Goal: Transaction & Acquisition: Purchase product/service

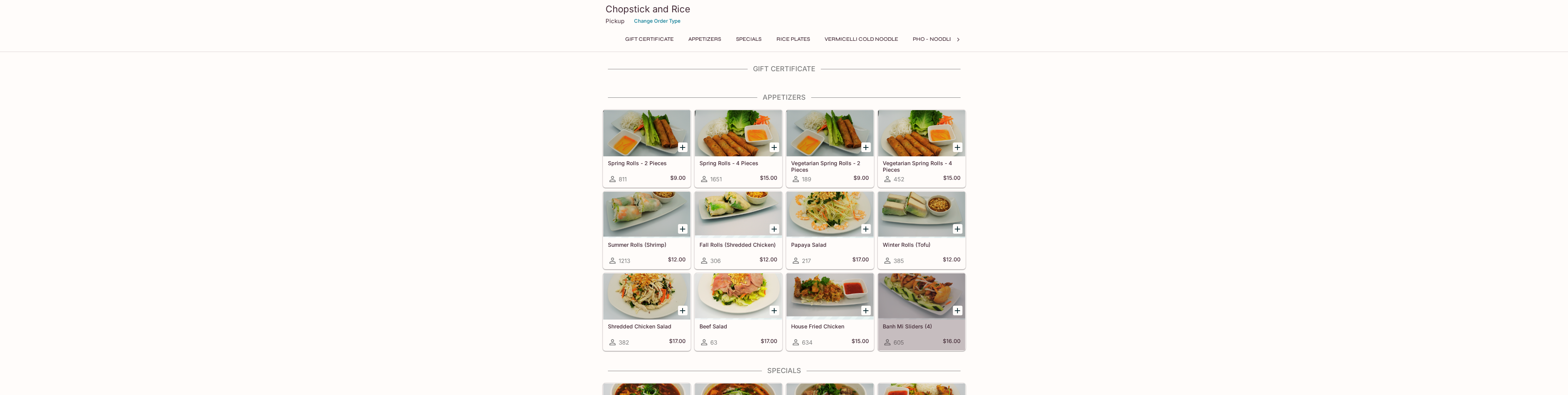
click at [927, 290] on div at bounding box center [921, 296] width 87 height 46
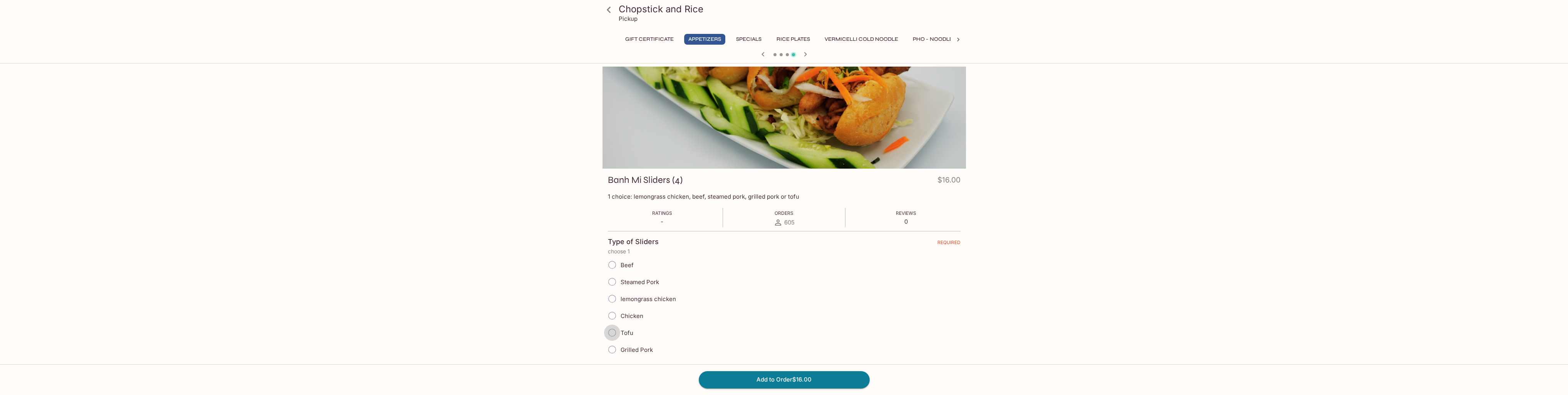
click at [611, 329] on input "Tofu" at bounding box center [612, 332] width 16 height 16
radio input "true"
click at [775, 377] on button "Add to Order $16.00" at bounding box center [784, 379] width 171 height 17
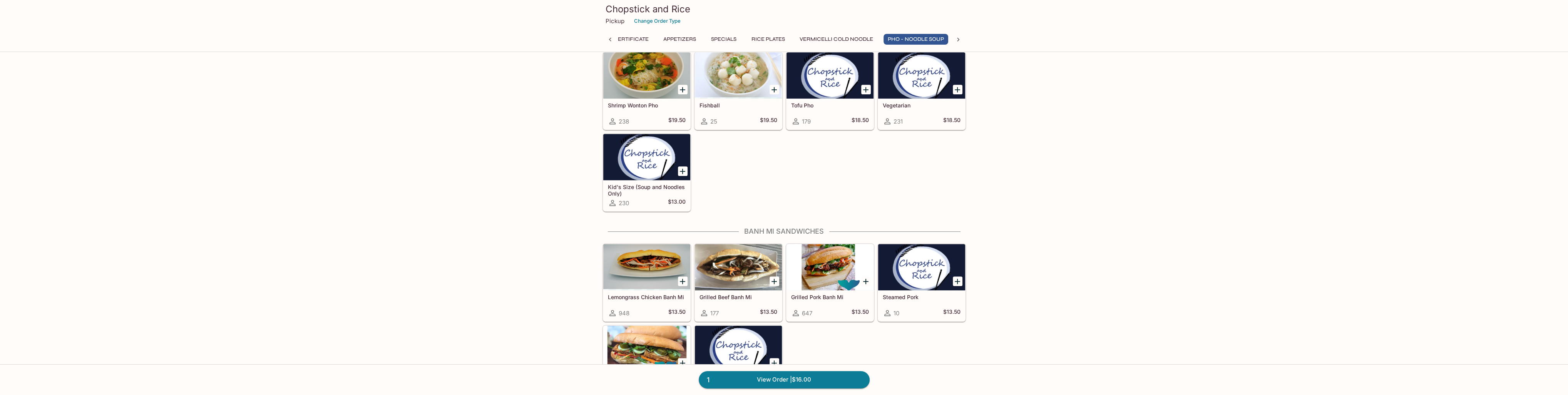
scroll to position [1231, 0]
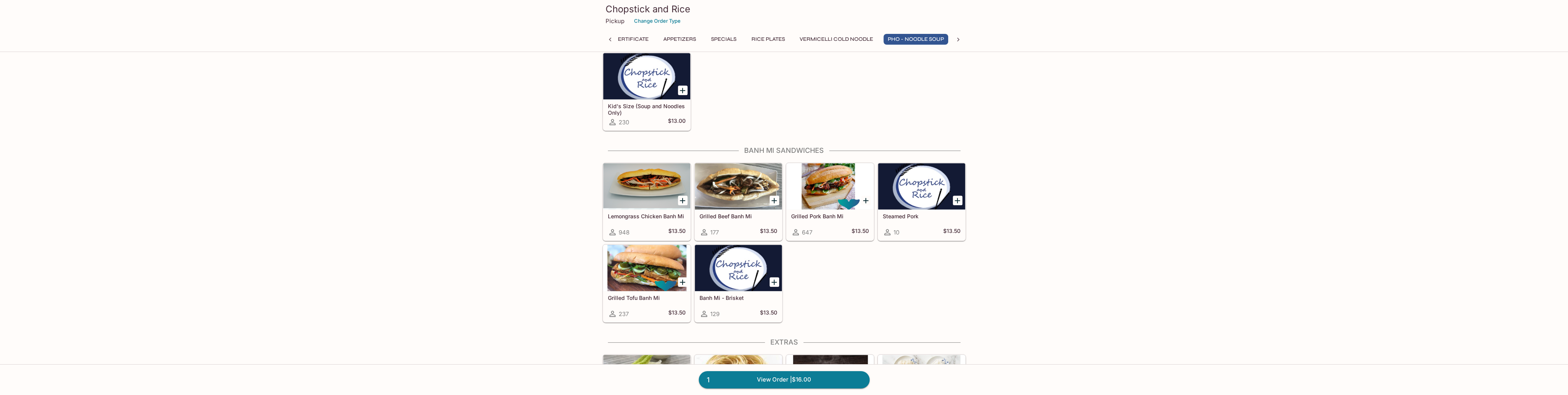
click at [648, 266] on div at bounding box center [646, 268] width 87 height 46
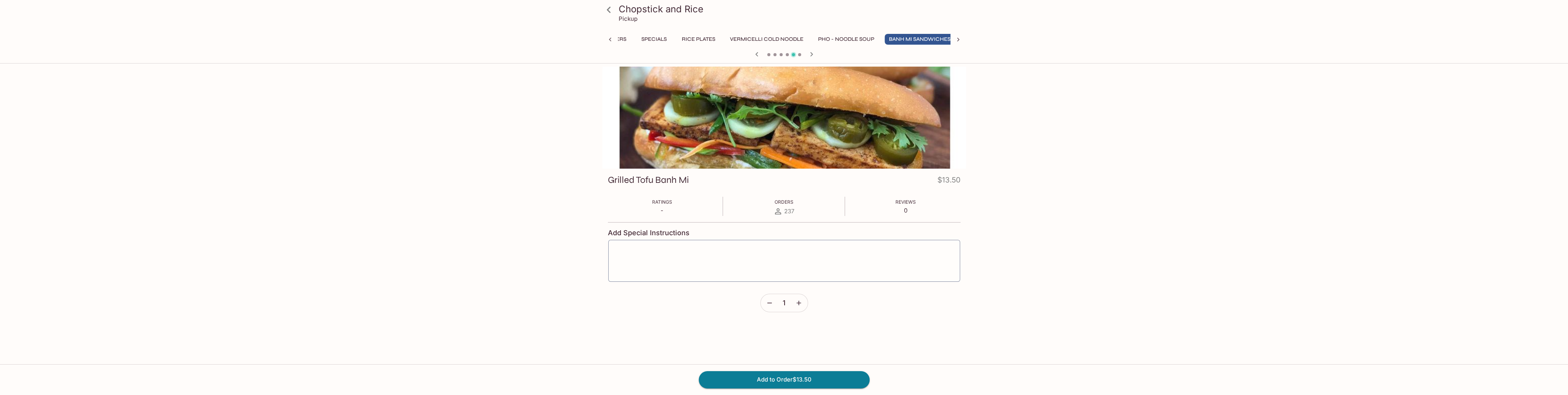
scroll to position [0, 101]
click at [774, 380] on button "Add to Order $13.50" at bounding box center [784, 379] width 171 height 17
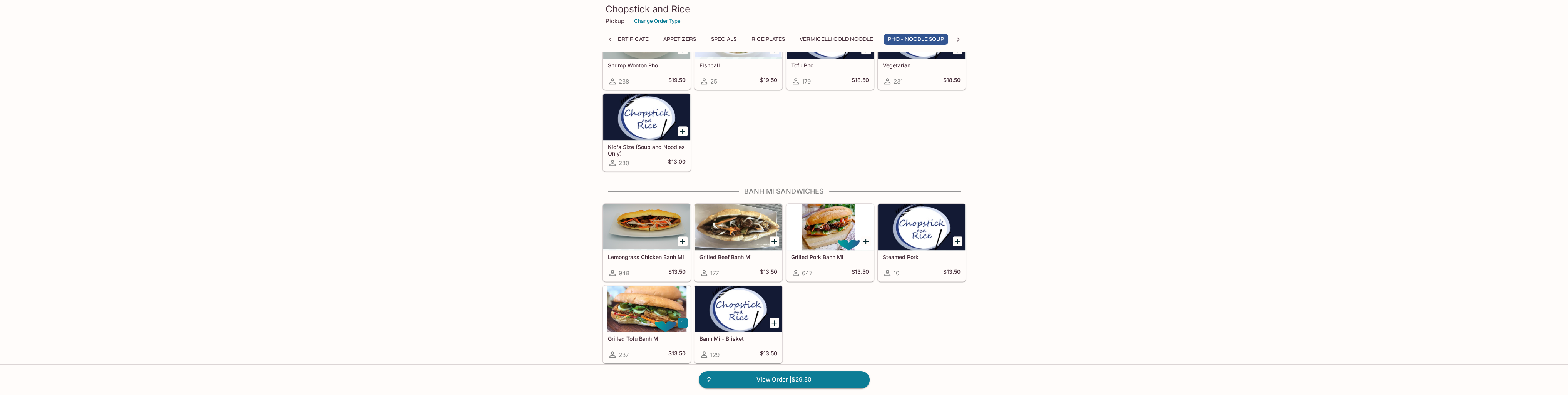
scroll to position [1192, 0]
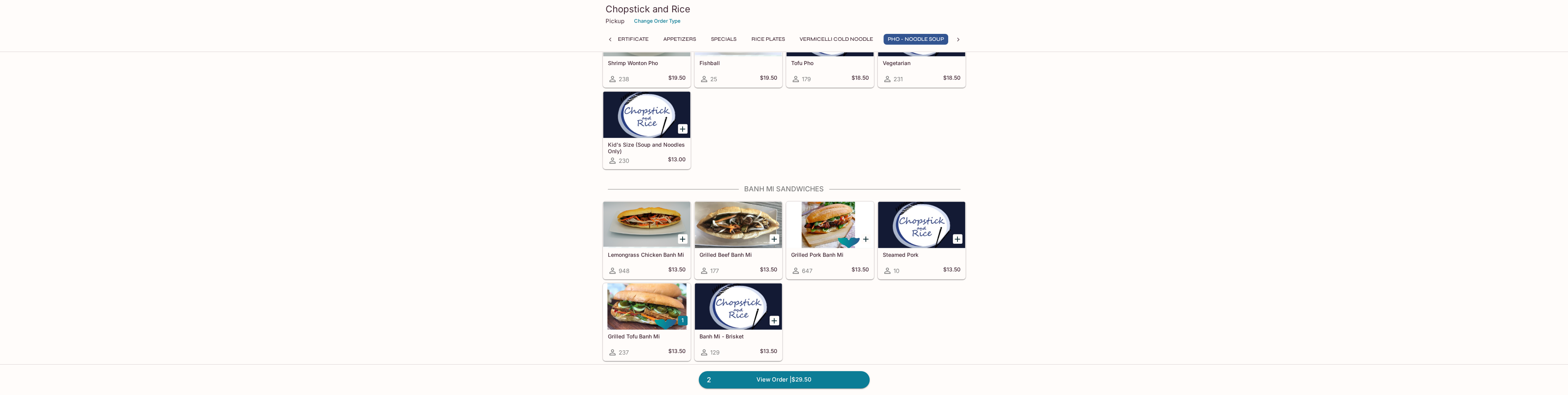
click at [814, 210] on div at bounding box center [830, 225] width 87 height 46
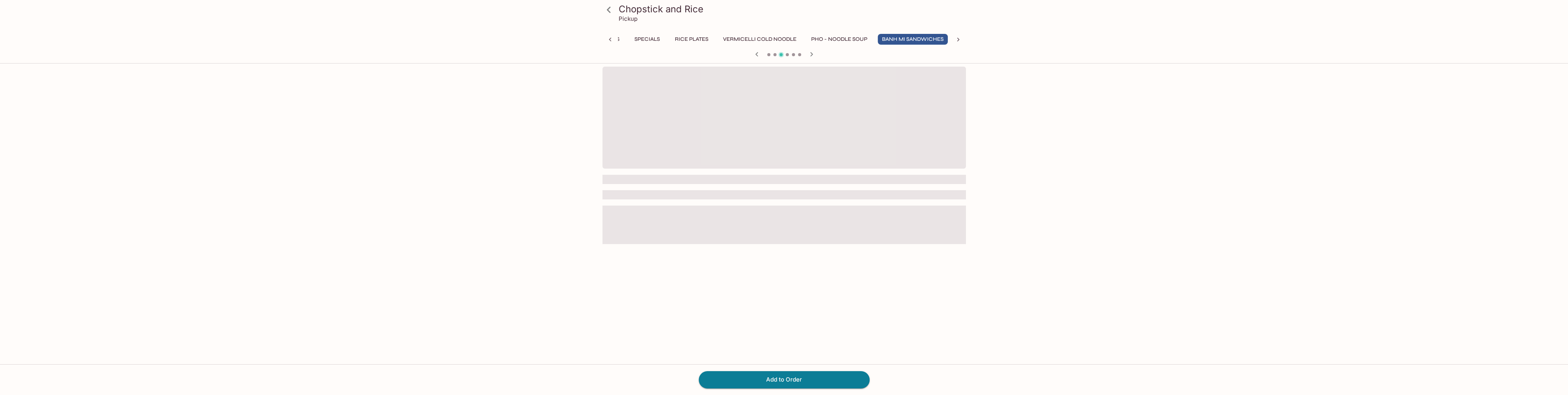
scroll to position [0, 101]
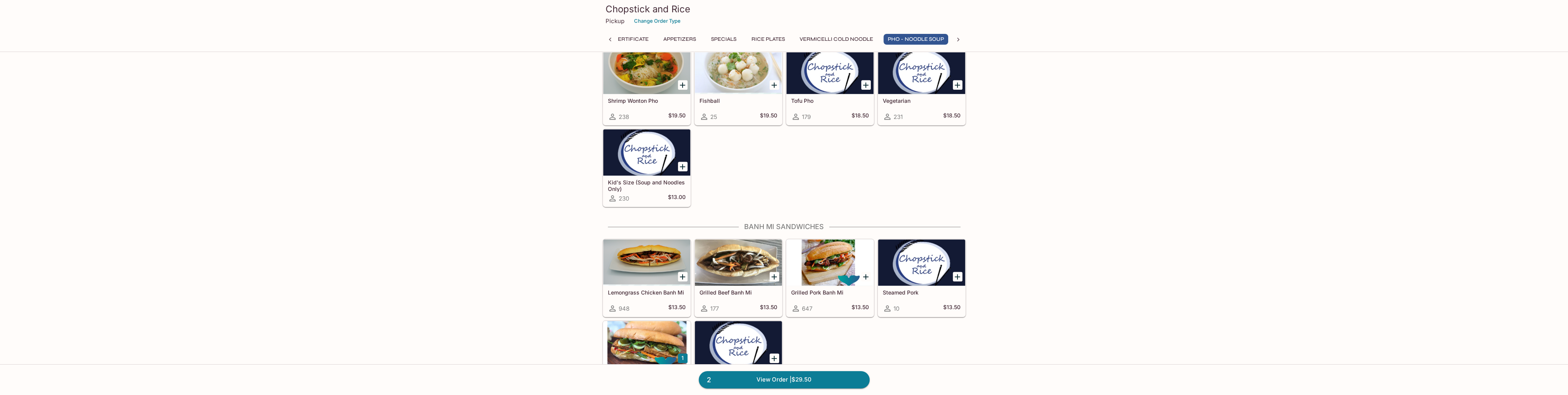
scroll to position [1241, 0]
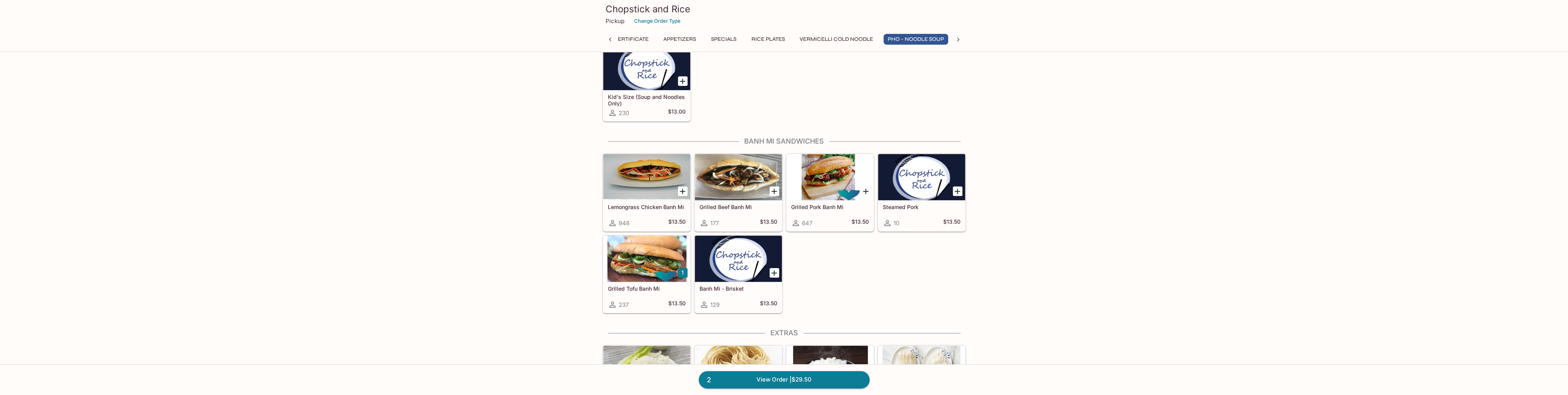
click at [654, 178] on div at bounding box center [646, 177] width 87 height 46
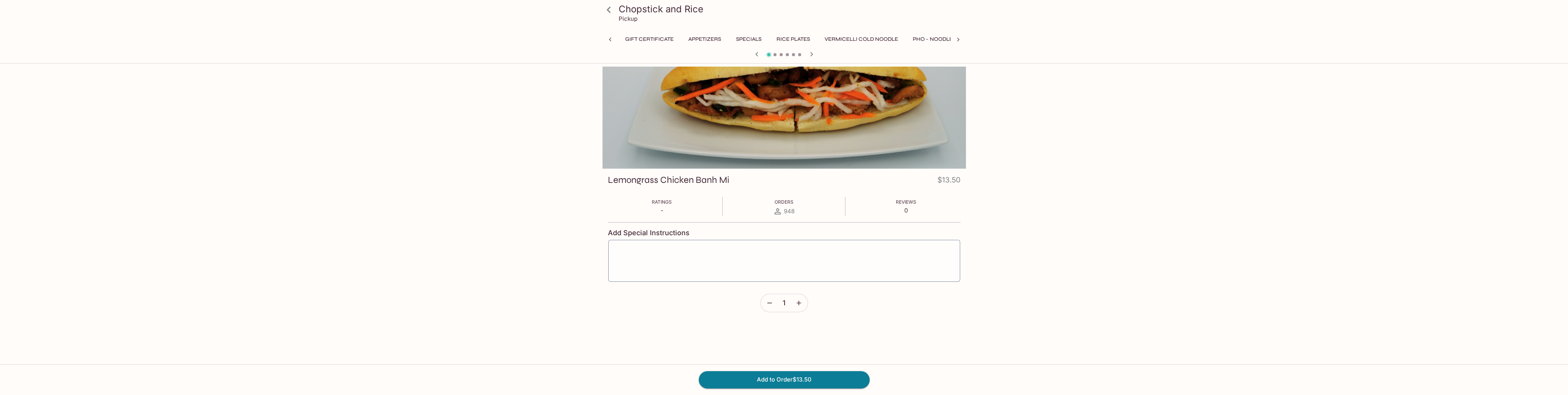
scroll to position [0, 101]
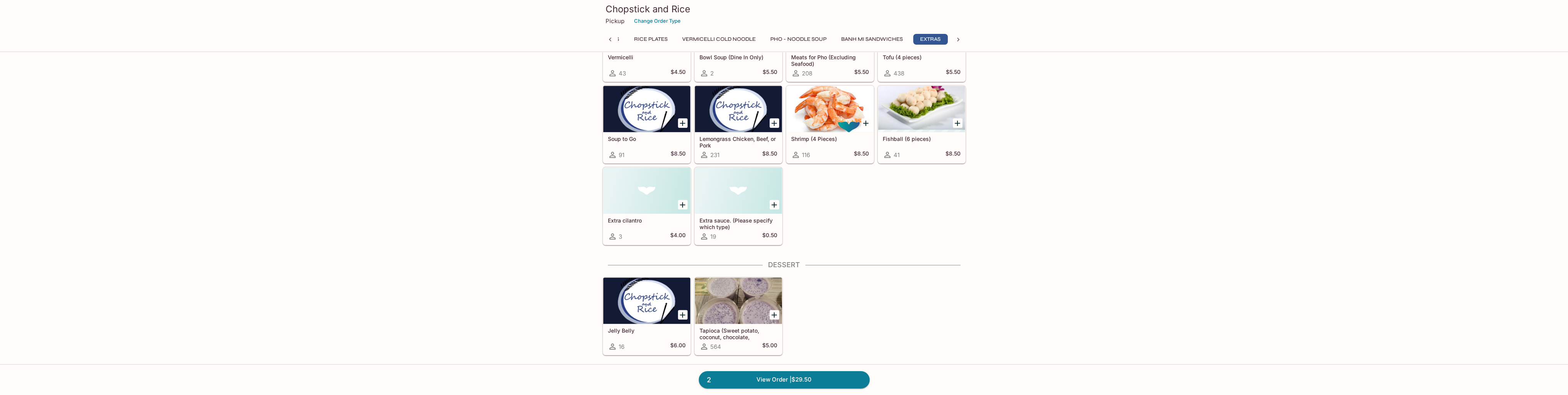
scroll to position [1664, 0]
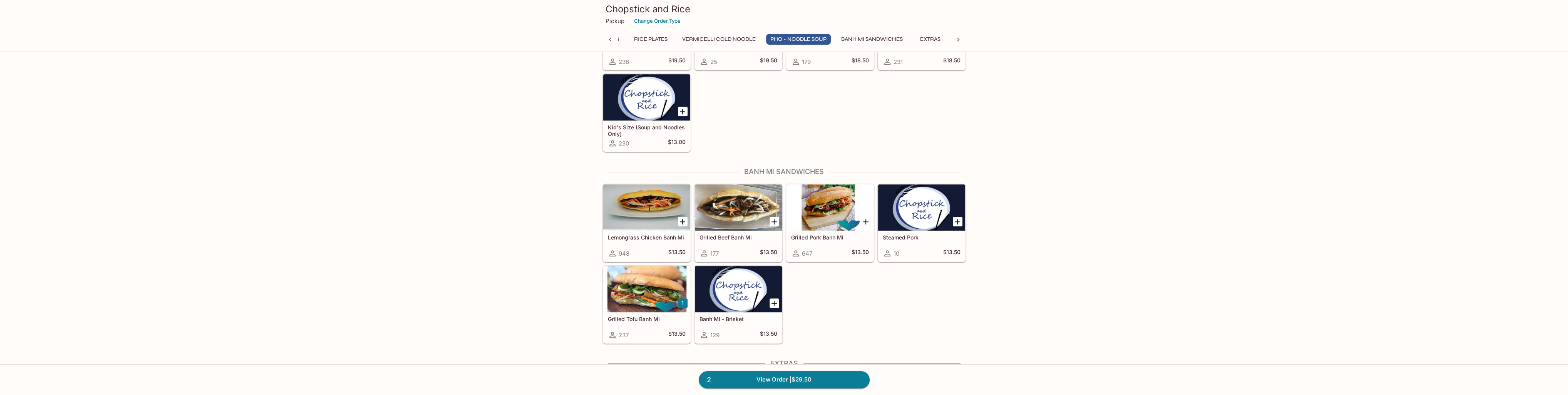
scroll to position [1202, 0]
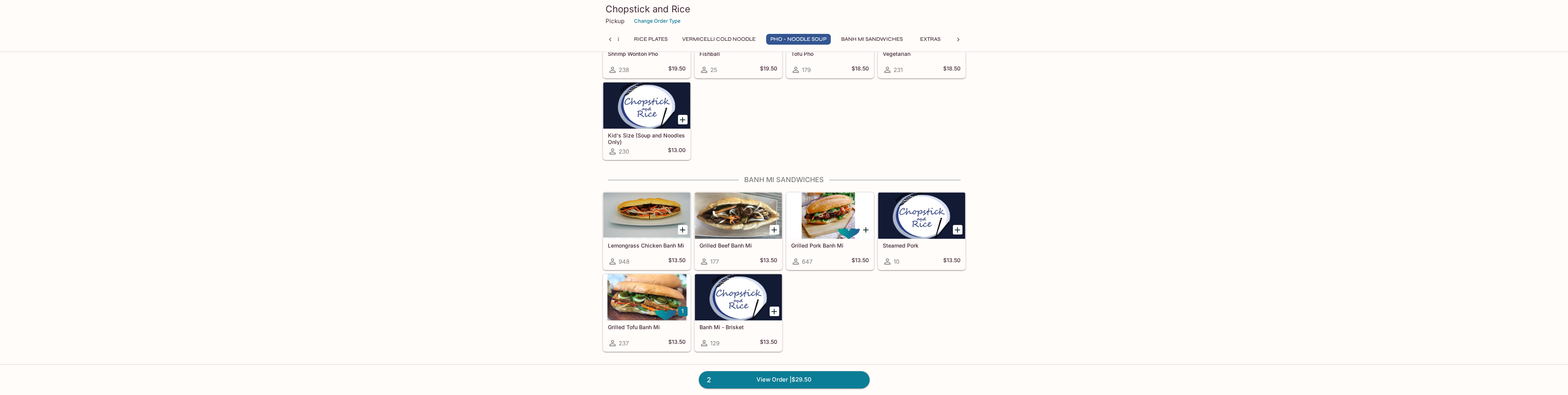
click at [820, 205] on div at bounding box center [830, 216] width 87 height 46
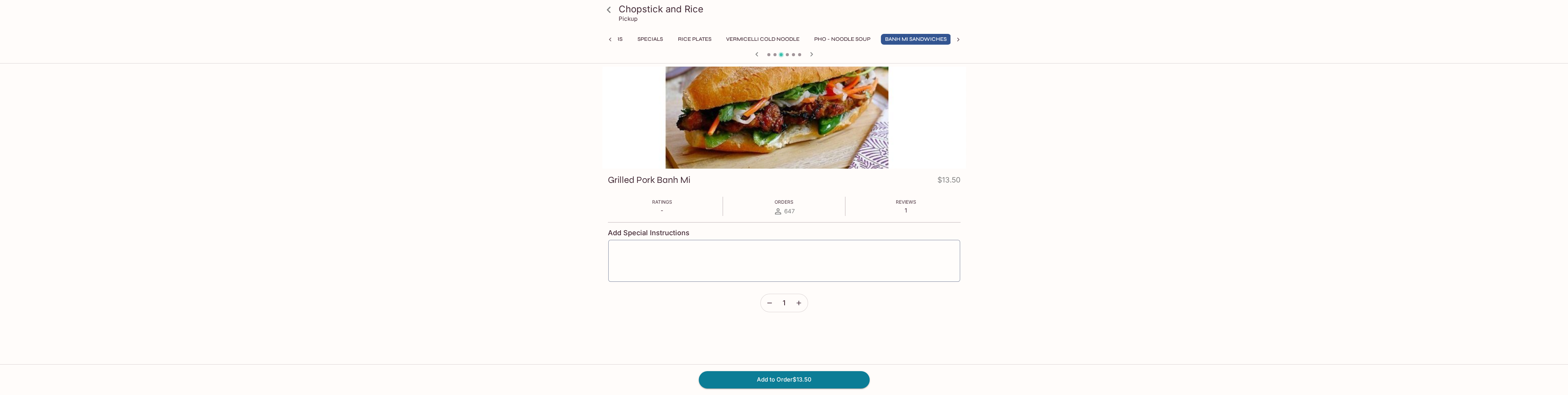
scroll to position [0, 101]
click at [767, 380] on button "Add to Order $13.50" at bounding box center [784, 379] width 171 height 17
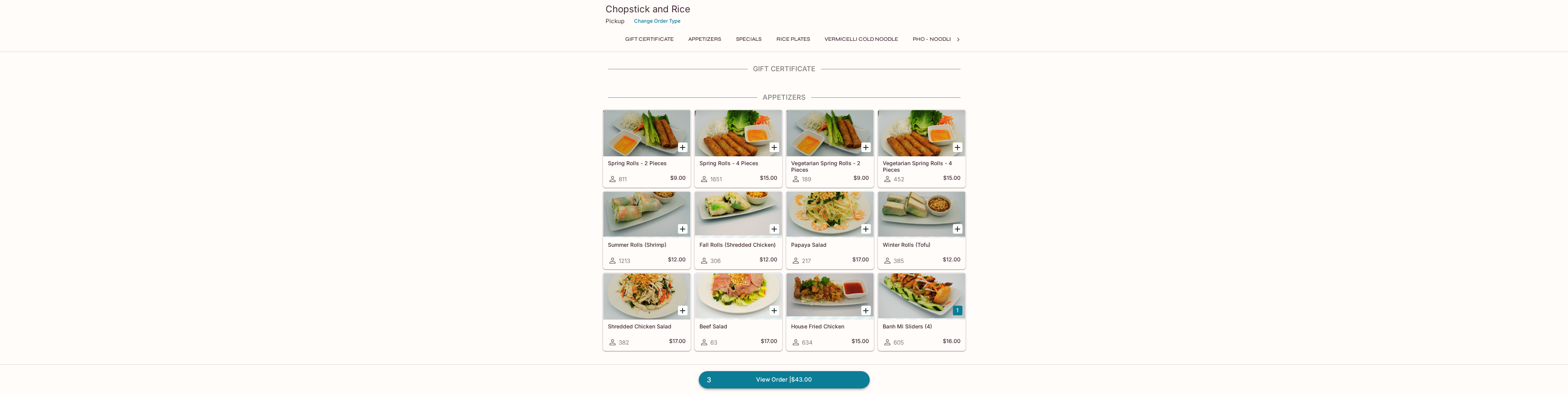
click at [781, 379] on link "3 View Order | $43.00" at bounding box center [784, 379] width 171 height 17
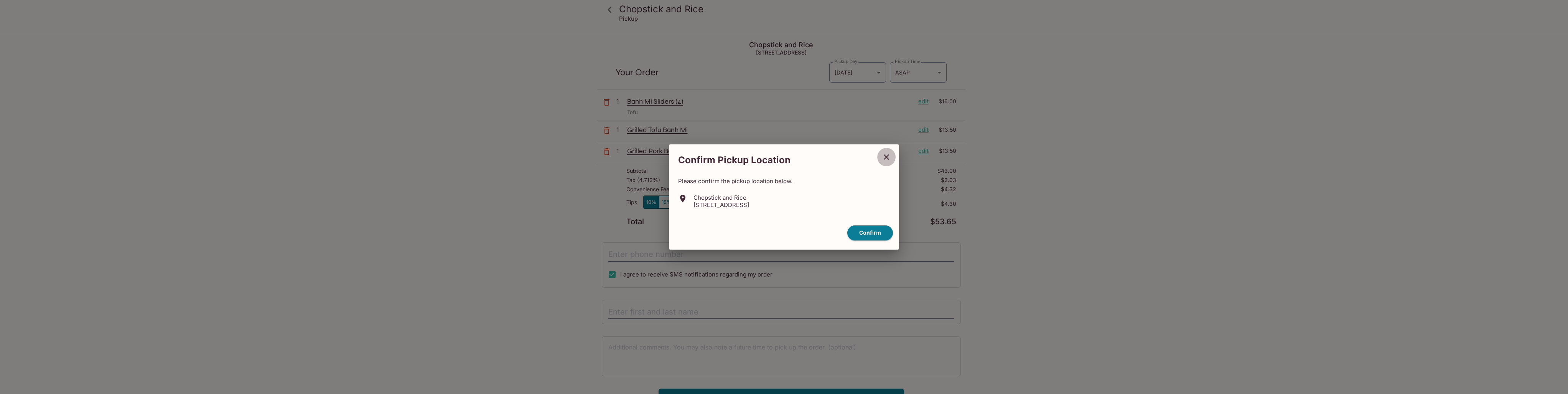
click at [891, 154] on button "close" at bounding box center [886, 157] width 19 height 19
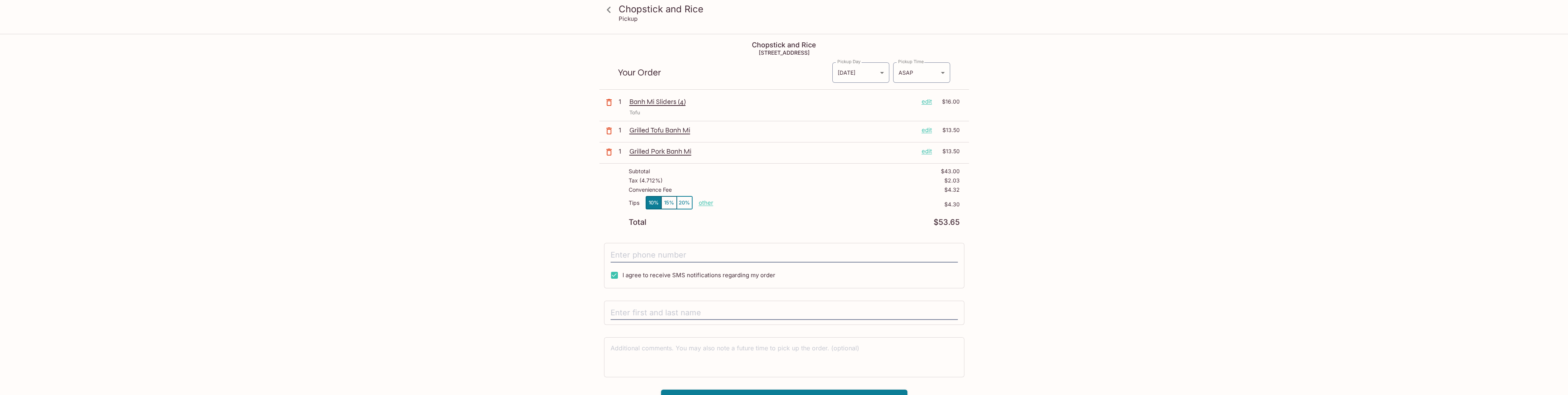
click at [927, 104] on p "edit" at bounding box center [927, 101] width 10 height 9
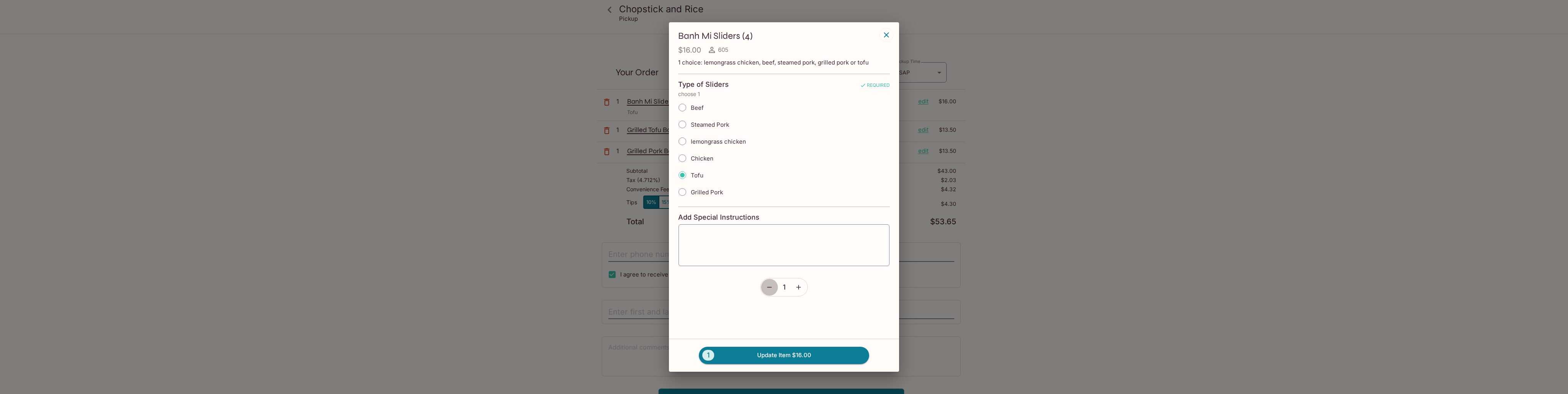
click at [773, 289] on button "button" at bounding box center [769, 287] width 18 height 18
click at [789, 353] on button "1 Remove Item $16.00" at bounding box center [784, 355] width 170 height 17
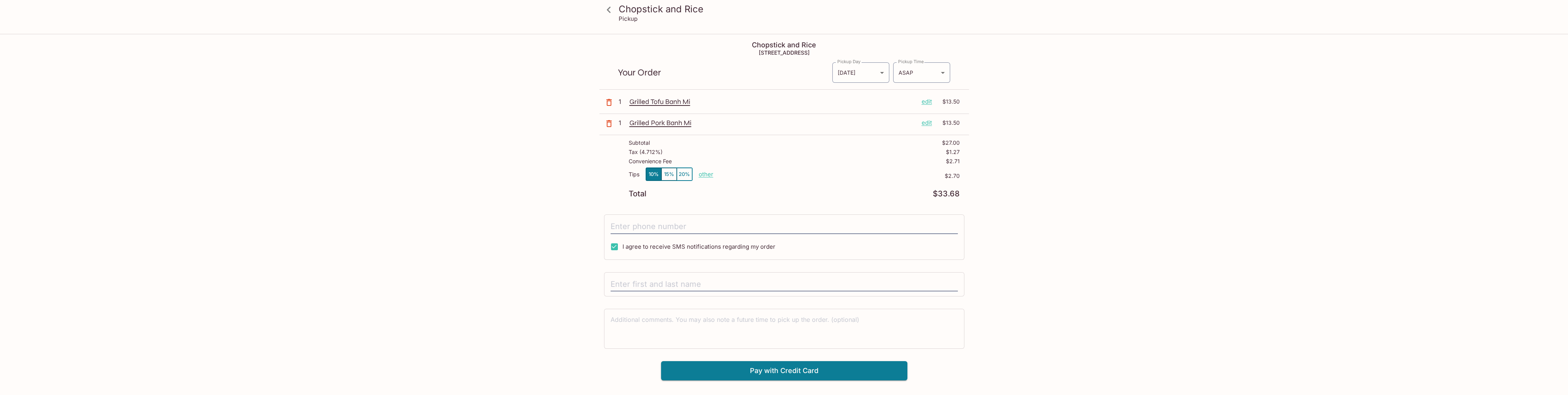
click at [707, 172] on p "other" at bounding box center [706, 174] width 15 height 7
click at [760, 174] on input "2.70" at bounding box center [751, 175] width 24 height 9
click at [932, 68] on body "Chopstick and Rice Pickup Chopstick and Rice [STREET_ADDRESS] Your Order Pickup…" at bounding box center [784, 232] width 1568 height 395
click at [269, 284] on div at bounding box center [787, 197] width 1573 height 395
click at [705, 174] on p "other" at bounding box center [706, 174] width 15 height 7
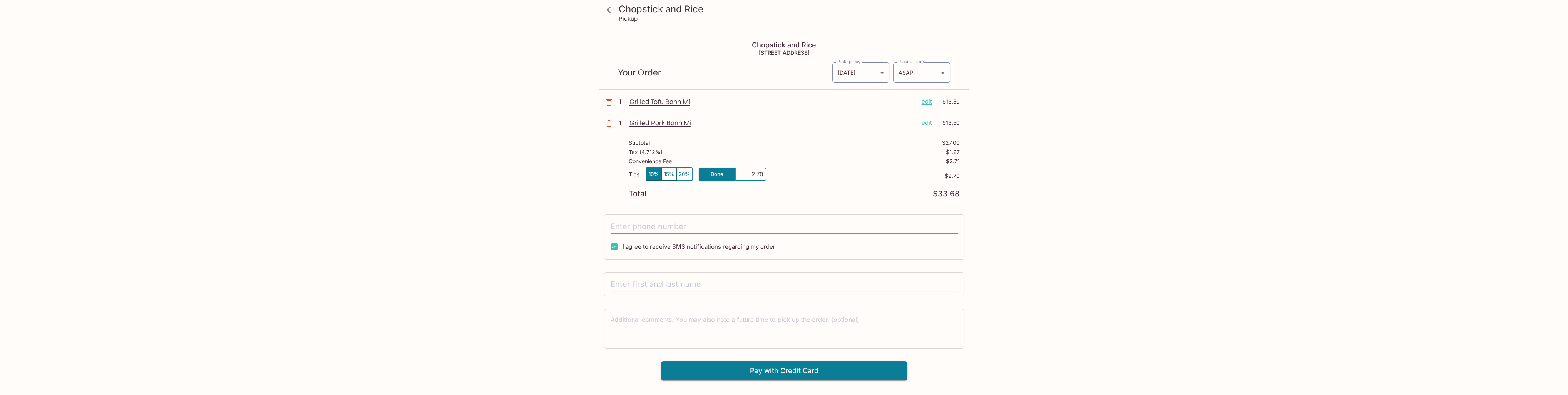
click at [329, 173] on div "Chopstick and Rice Pickup Chopstick and Rice [STREET_ADDRESS] Your Order Pickup…" at bounding box center [784, 232] width 1568 height 395
click at [613, 11] on icon at bounding box center [609, 10] width 13 height 13
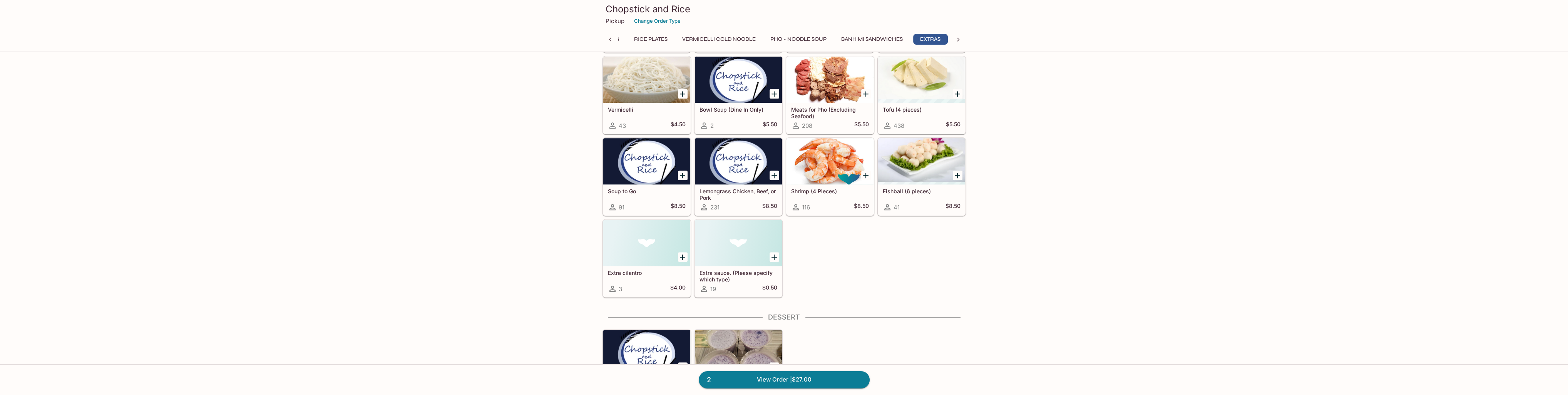
scroll to position [1611, 0]
click at [745, 235] on div at bounding box center [738, 242] width 87 height 46
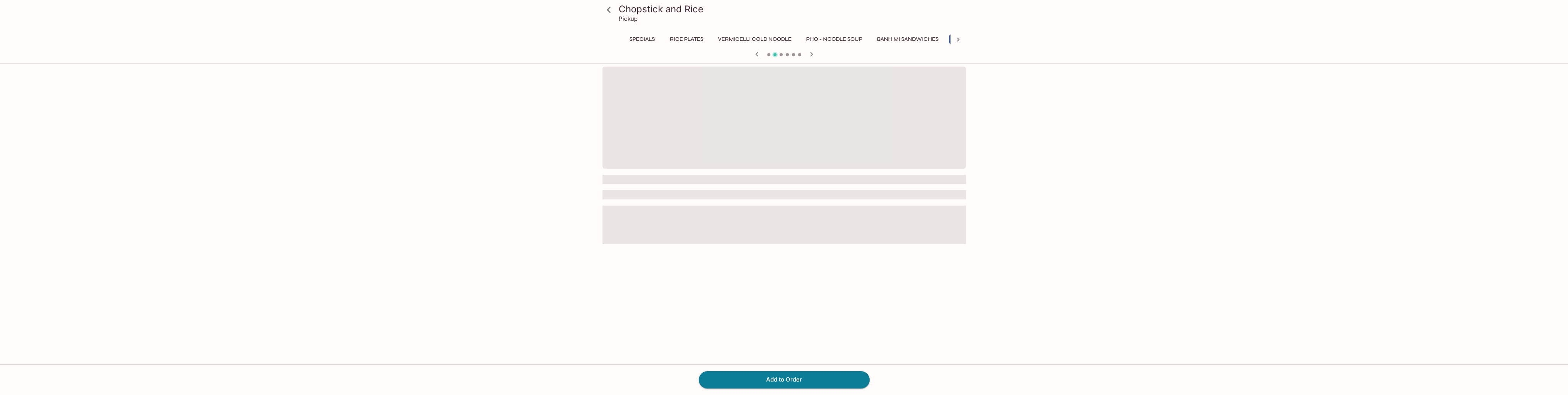
scroll to position [0, 142]
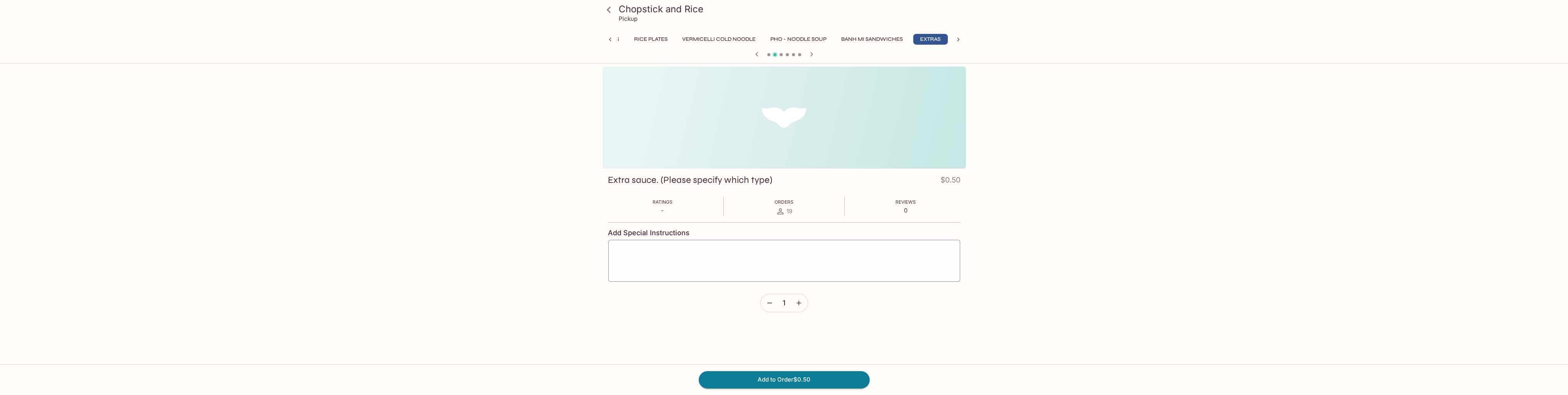
click at [801, 100] on div at bounding box center [784, 117] width 363 height 102
click at [799, 106] on div at bounding box center [784, 117] width 363 height 102
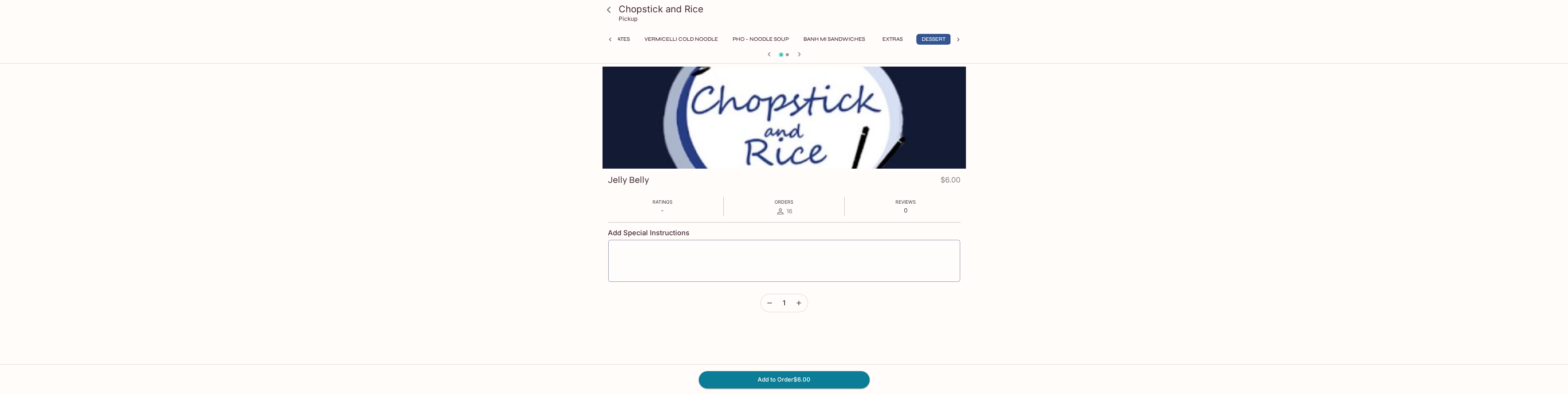
scroll to position [0, 183]
click at [618, 42] on button "Rice Plates" at bounding box center [610, 39] width 42 height 11
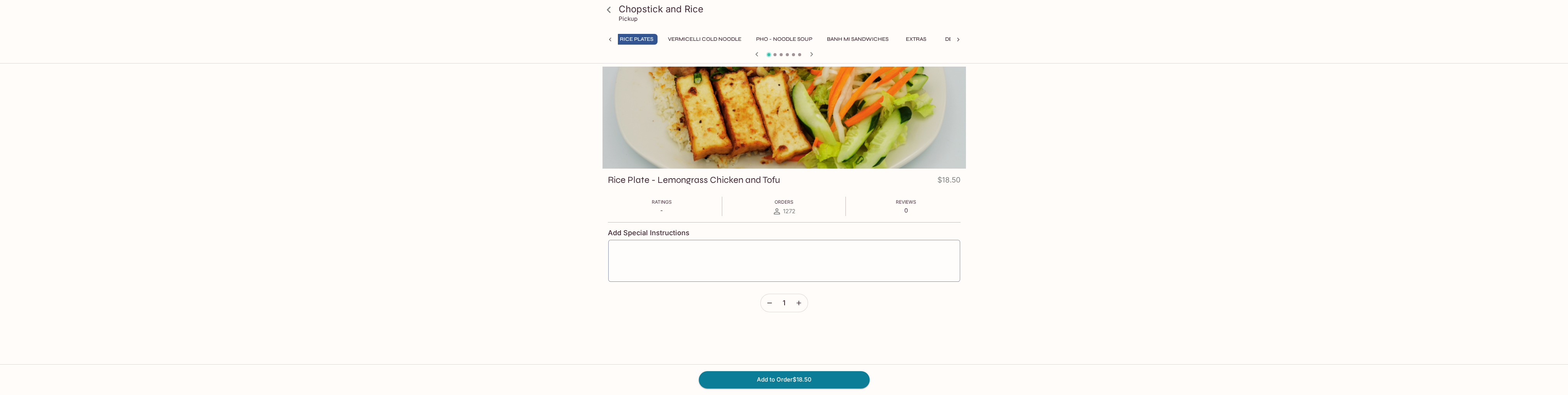
scroll to position [0, 155]
click at [616, 10] on link at bounding box center [609, 10] width 20 height 20
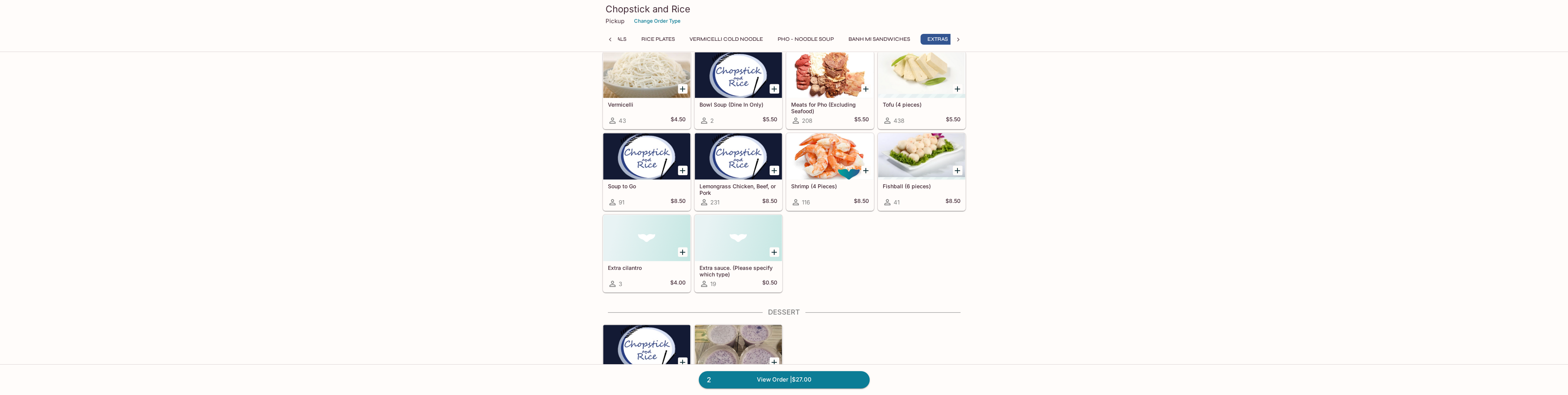
scroll to position [0, 142]
click at [746, 247] on div at bounding box center [738, 238] width 87 height 46
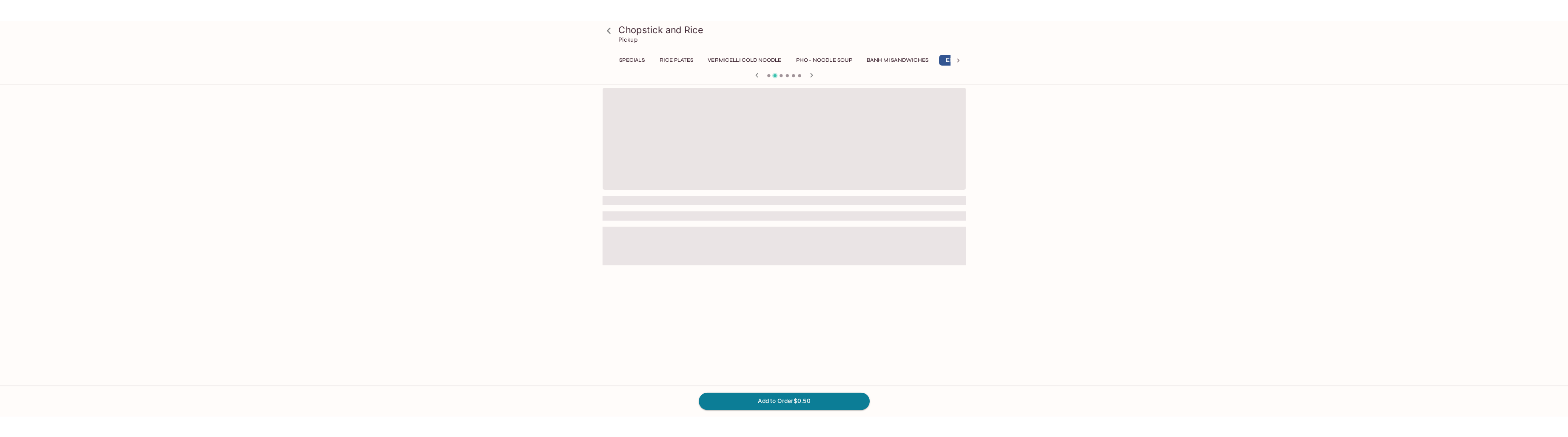
scroll to position [0, 157]
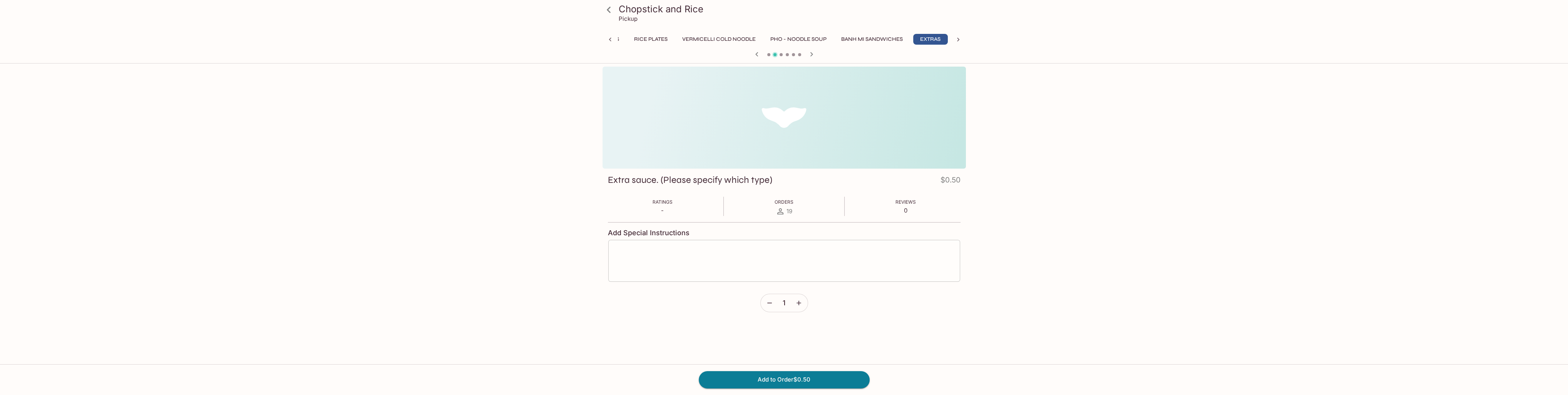
click at [710, 245] on div "x ​" at bounding box center [784, 261] width 352 height 43
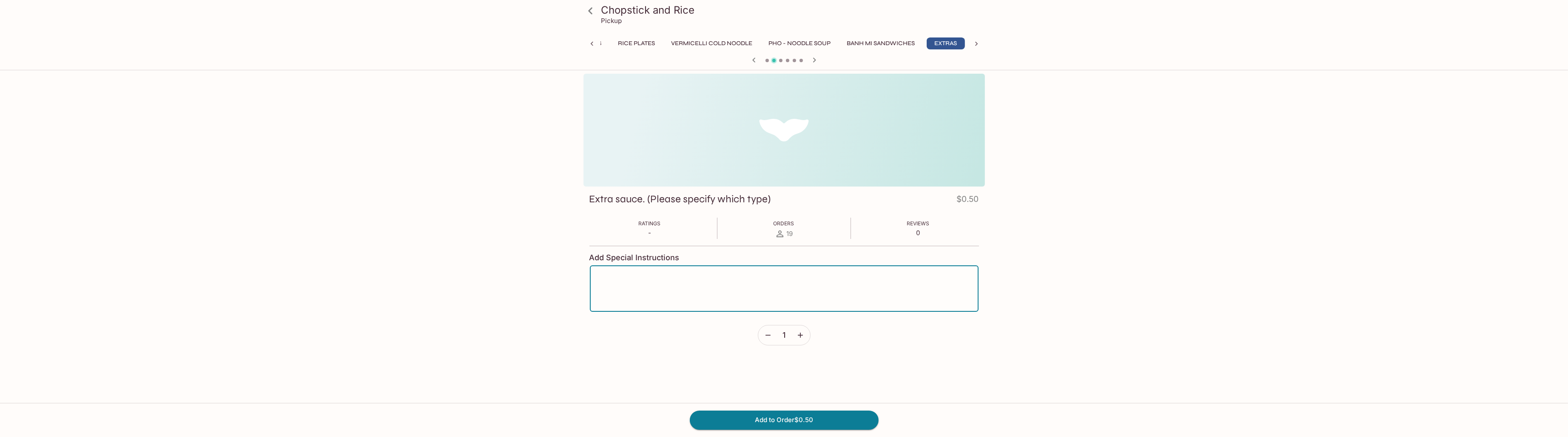
click at [624, 277] on textarea at bounding box center [784, 288] width 377 height 32
paste textarea "Sriracha"
type textarea "Sriracha"
click at [798, 336] on icon "button" at bounding box center [801, 335] width 9 height 9
click at [801, 423] on button "Add to Order $1.00" at bounding box center [784, 419] width 189 height 19
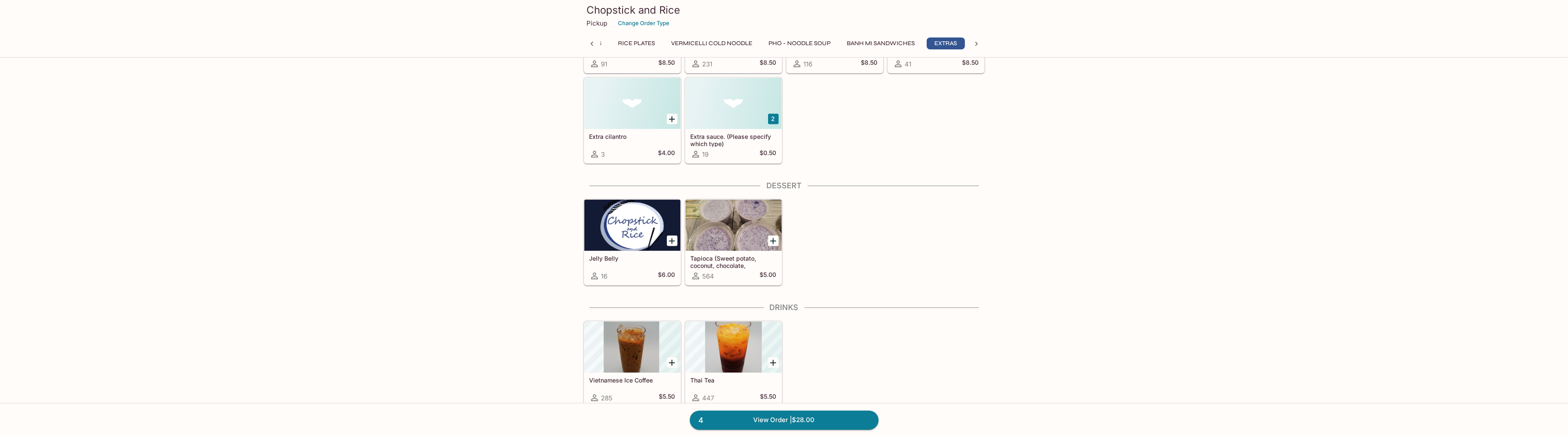
scroll to position [1953, 0]
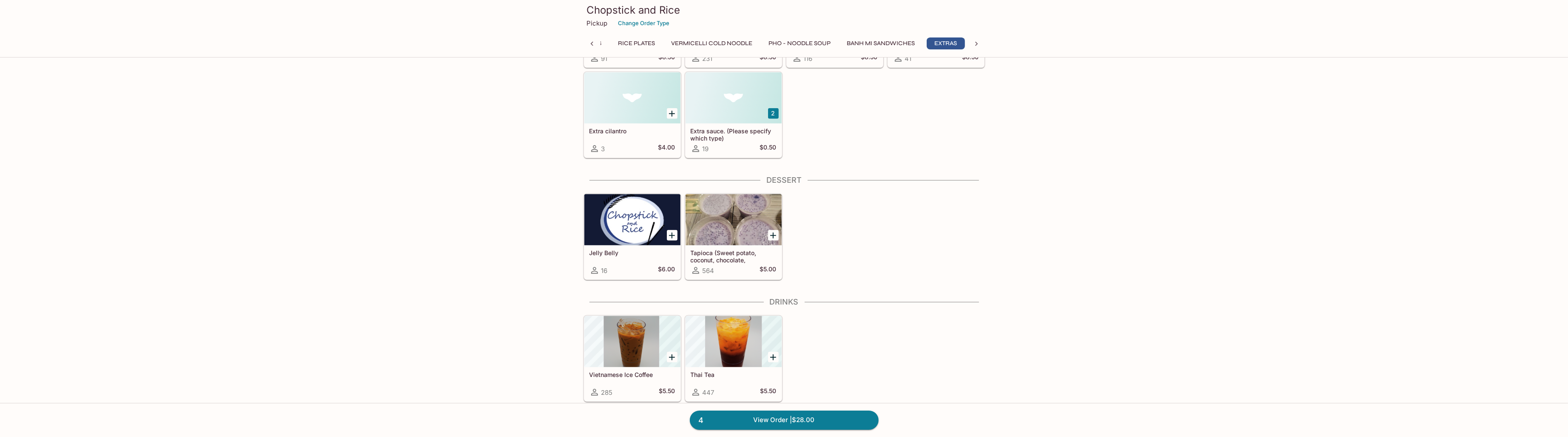
click at [623, 221] on div at bounding box center [632, 220] width 96 height 51
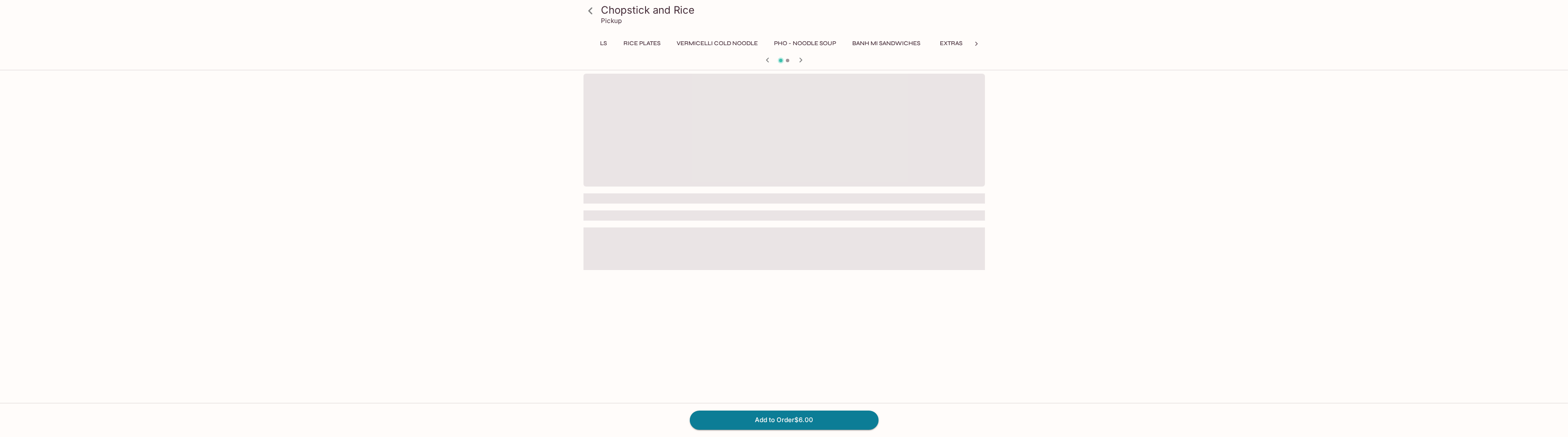
scroll to position [0, 202]
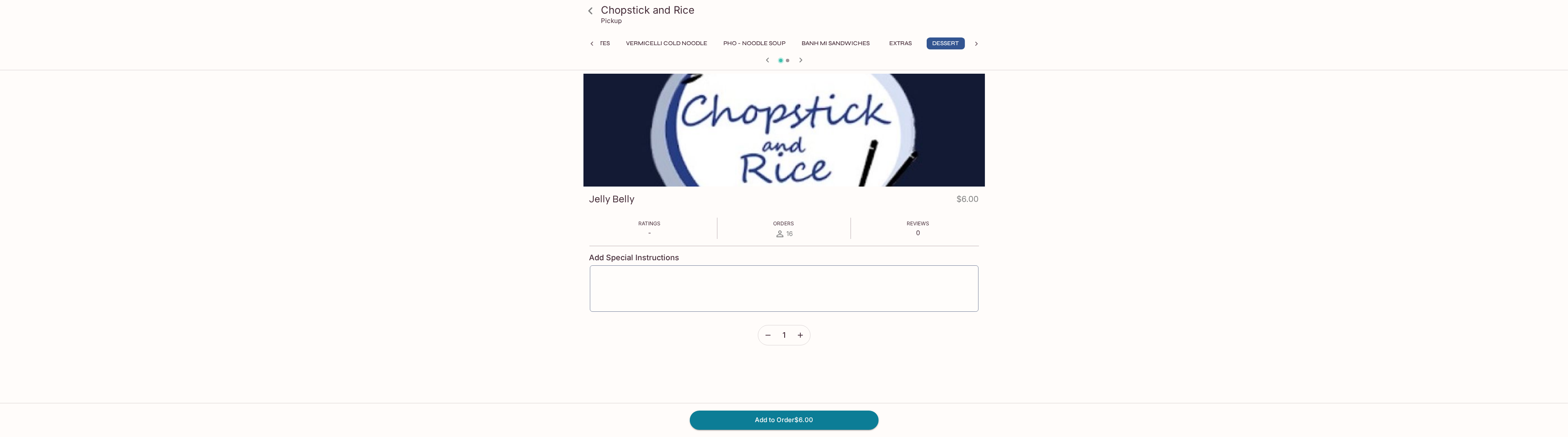
click at [590, 14] on icon at bounding box center [591, 11] width 15 height 15
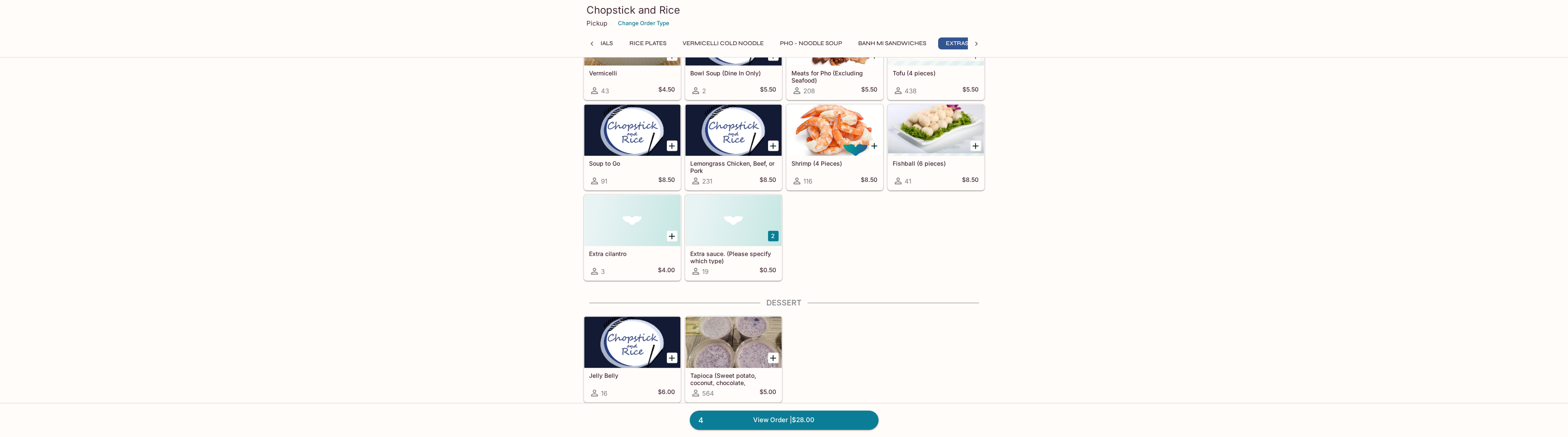
scroll to position [0, 157]
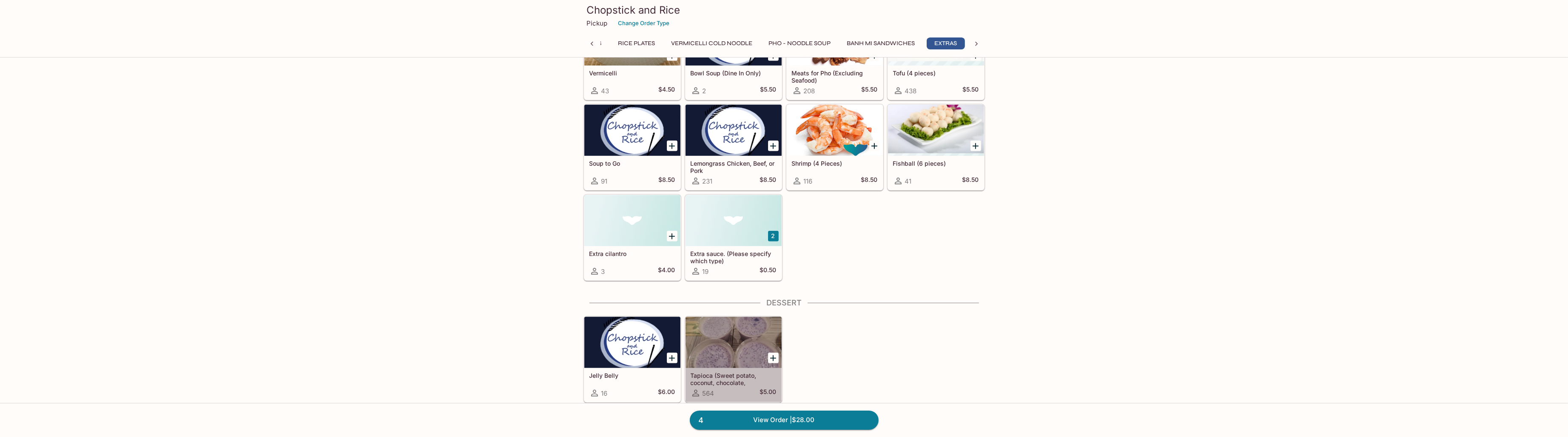
click at [747, 328] on div at bounding box center [734, 342] width 96 height 51
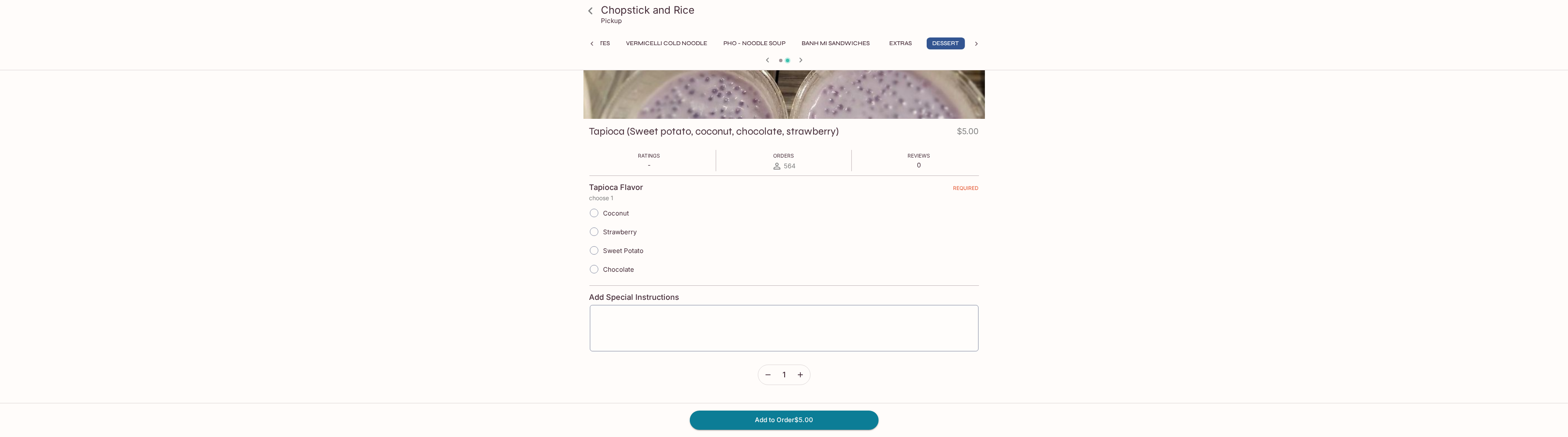
scroll to position [73, 0]
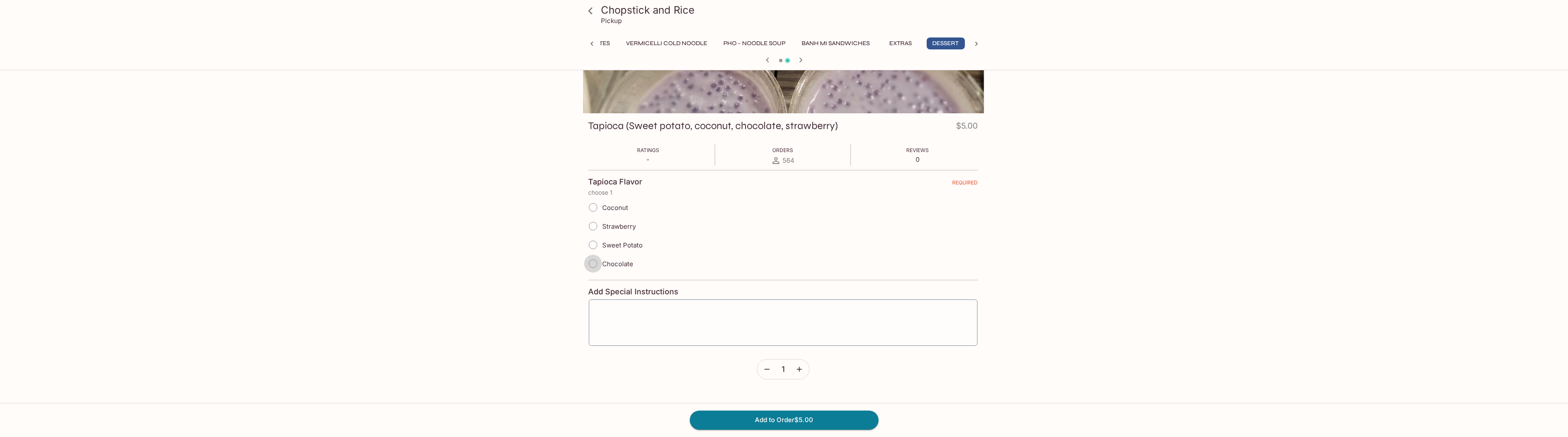
click at [593, 266] on input "Chocolate" at bounding box center [593, 263] width 18 height 18
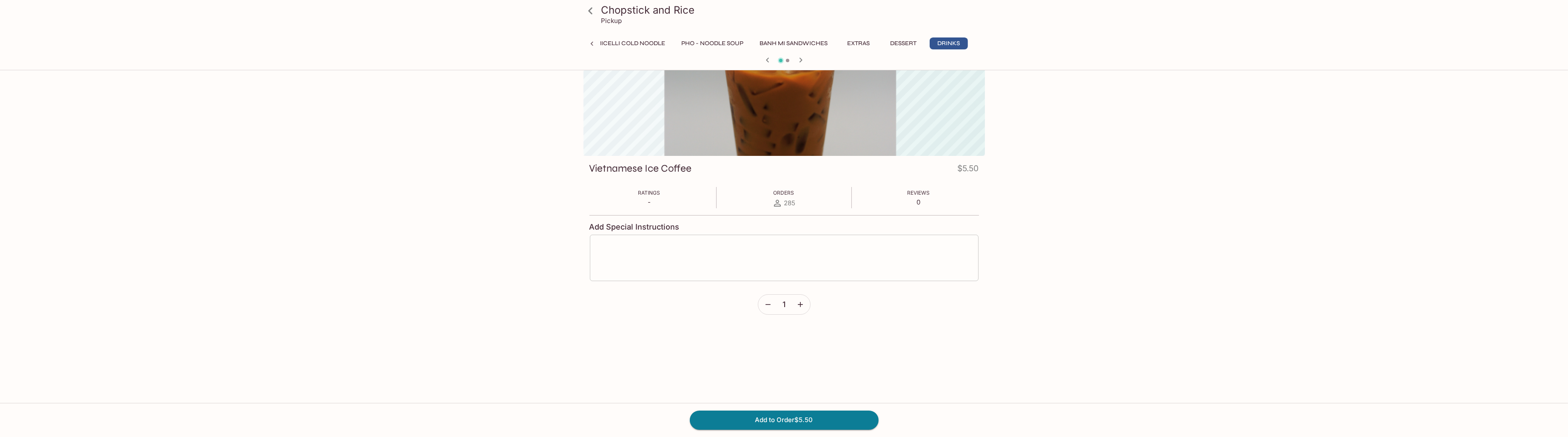
scroll to position [0, 0]
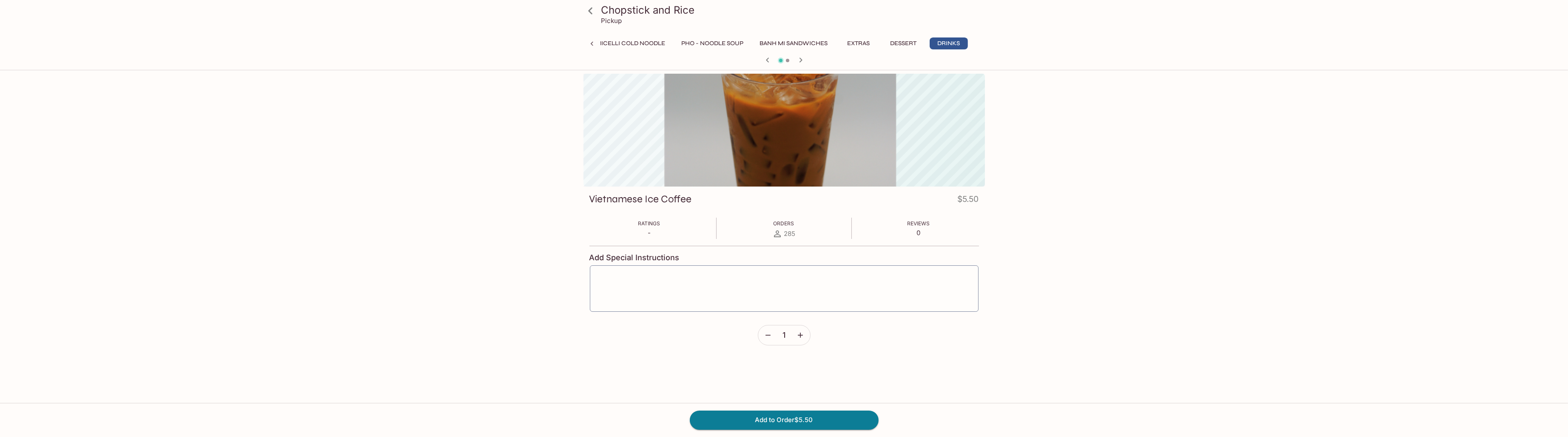
click at [907, 43] on button "Dessert" at bounding box center [904, 43] width 38 height 12
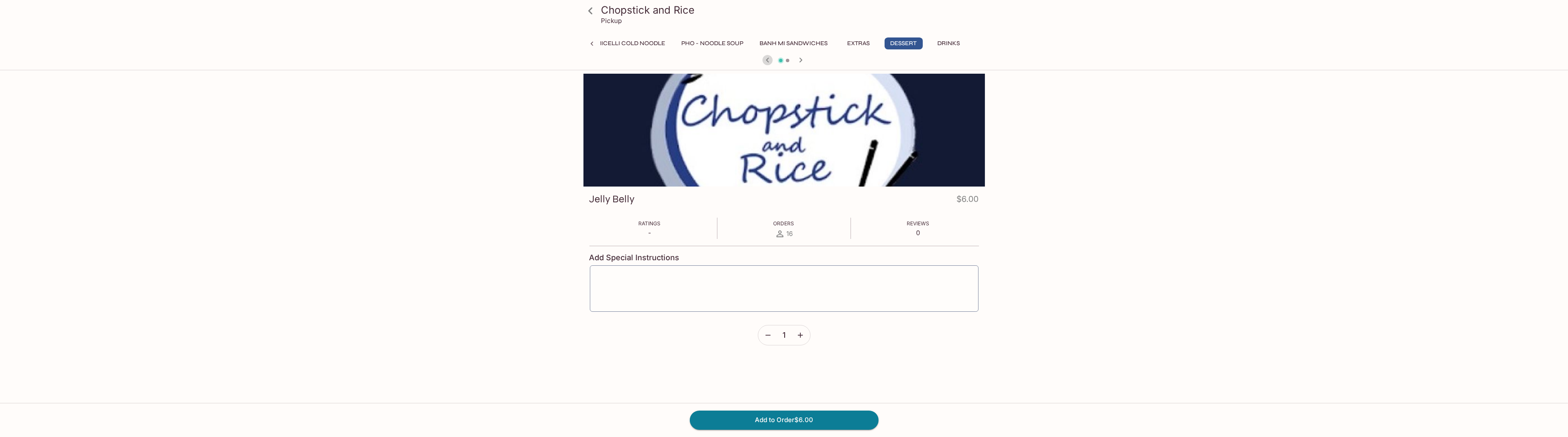
click at [769, 59] on icon "button" at bounding box center [767, 59] width 10 height 10
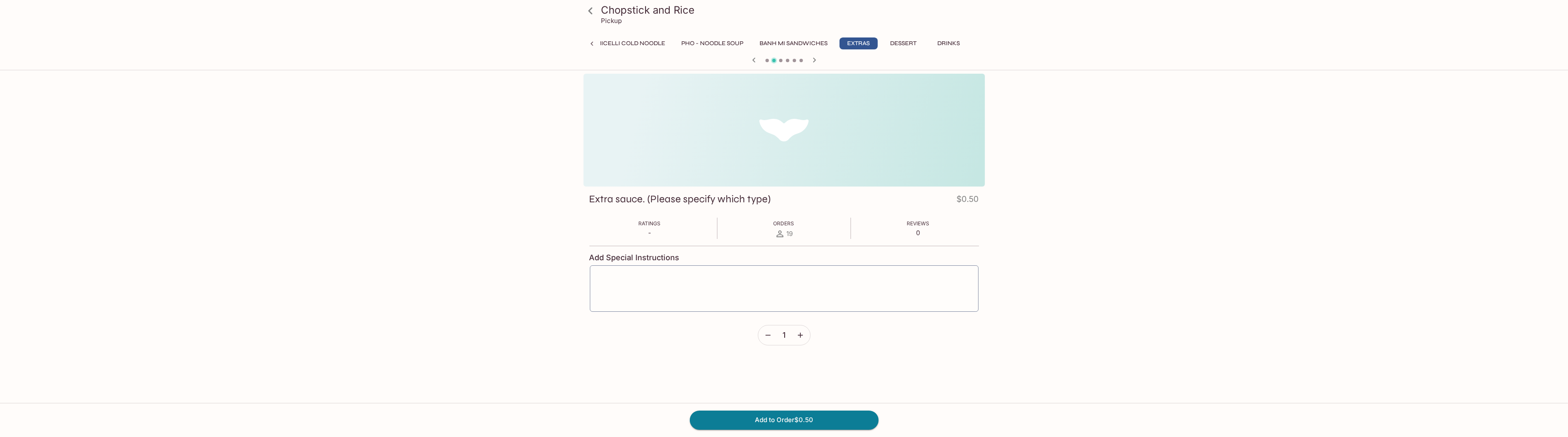
click at [813, 60] on icon "button" at bounding box center [814, 59] width 10 height 10
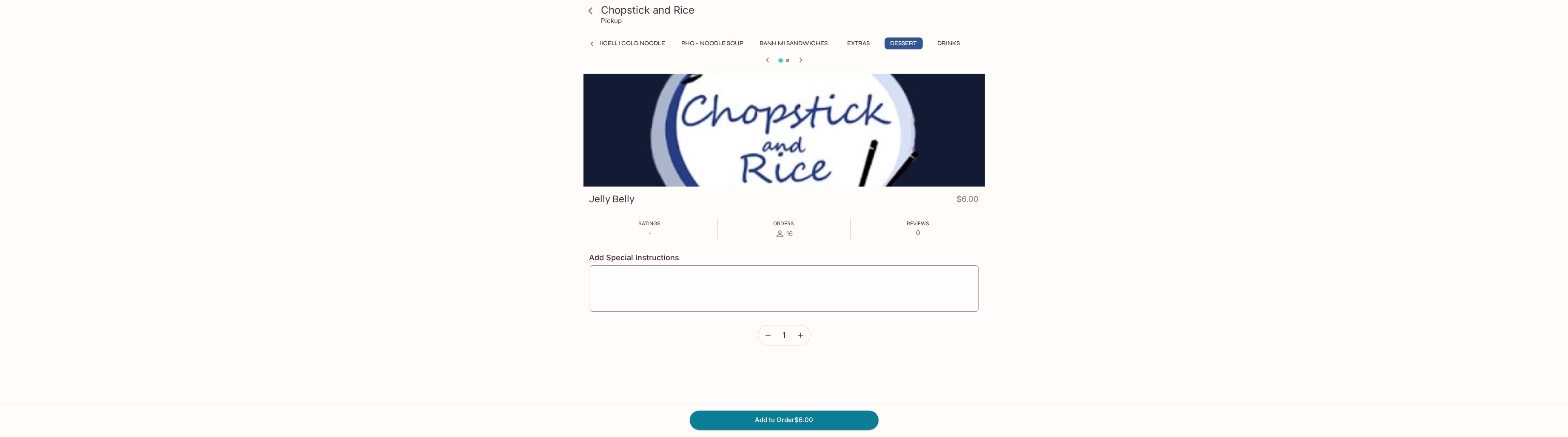
click at [813, 60] on div at bounding box center [784, 61] width 408 height 13
click at [801, 62] on icon "button" at bounding box center [801, 59] width 10 height 10
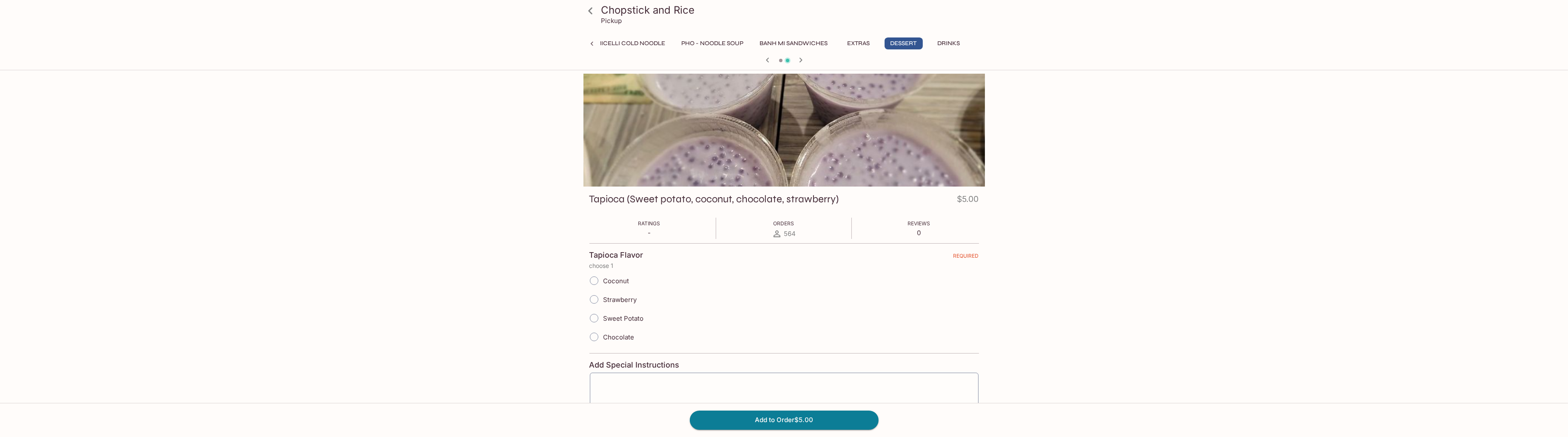
click at [594, 336] on input "Chocolate" at bounding box center [594, 336] width 18 height 18
radio input "true"
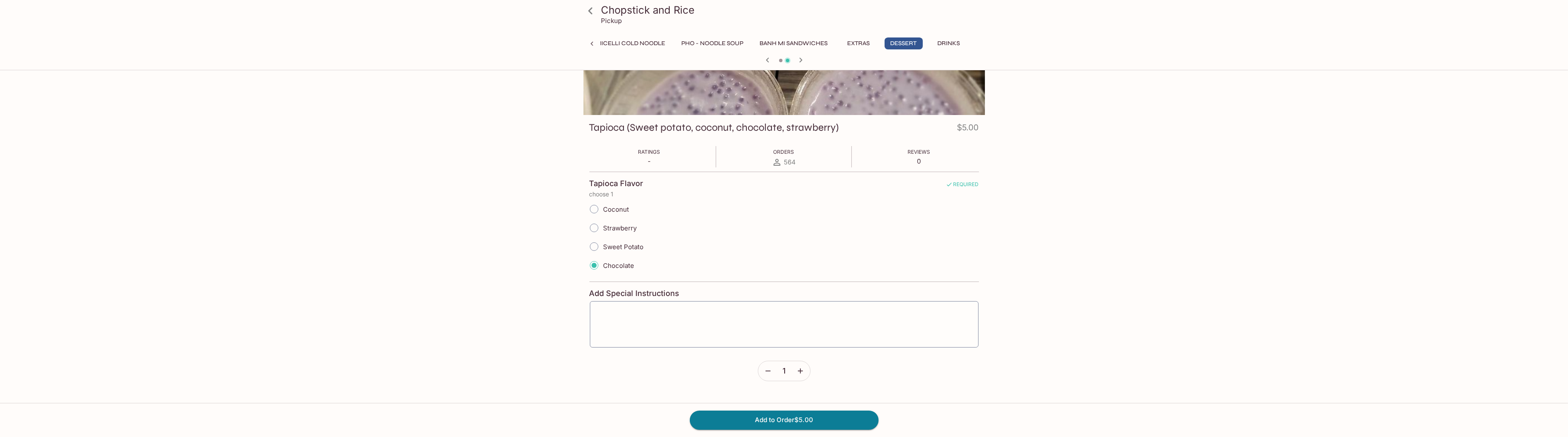
scroll to position [73, 0]
click at [801, 369] on icon "button" at bounding box center [801, 369] width 5 height 5
click at [792, 418] on button "Add to Order $10.00" at bounding box center [784, 419] width 189 height 19
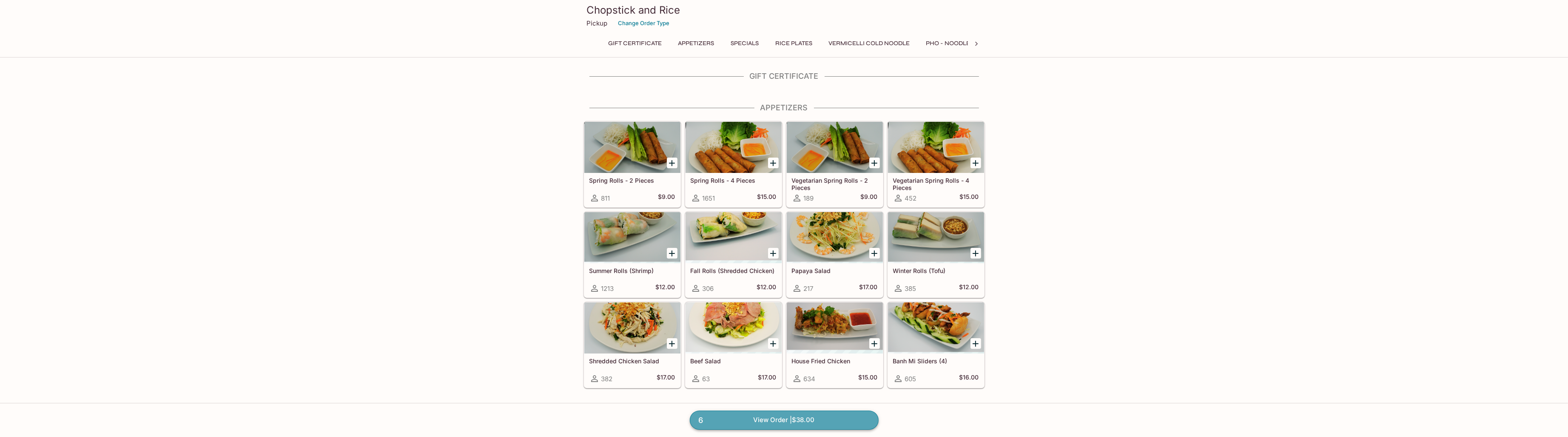
click at [801, 423] on link "6 View Order | $38.00" at bounding box center [784, 419] width 189 height 19
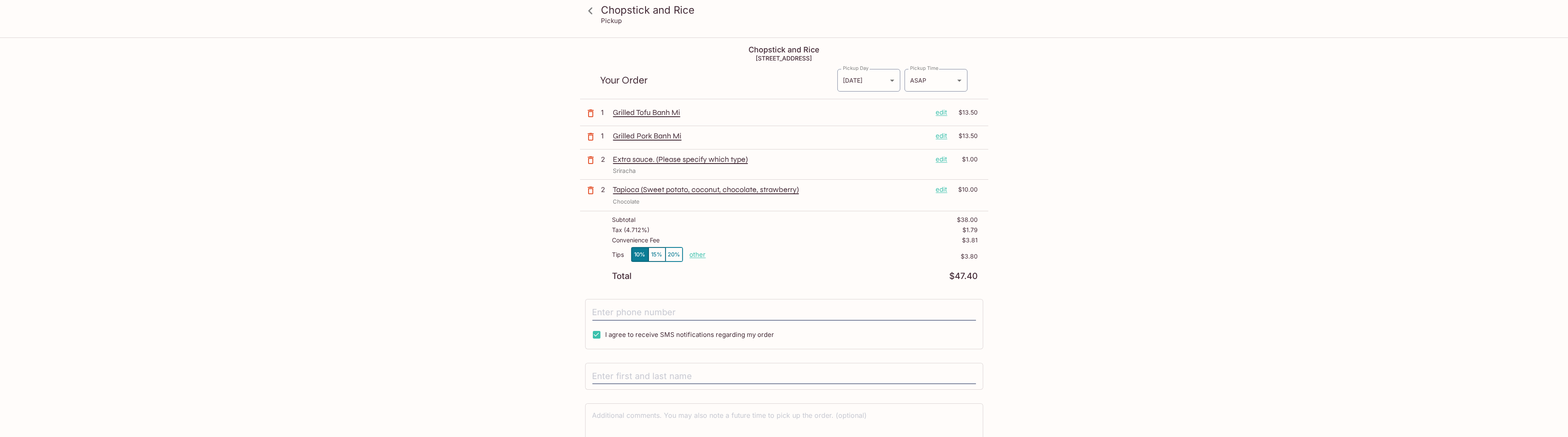
click at [942, 188] on p "edit" at bounding box center [942, 189] width 11 height 9
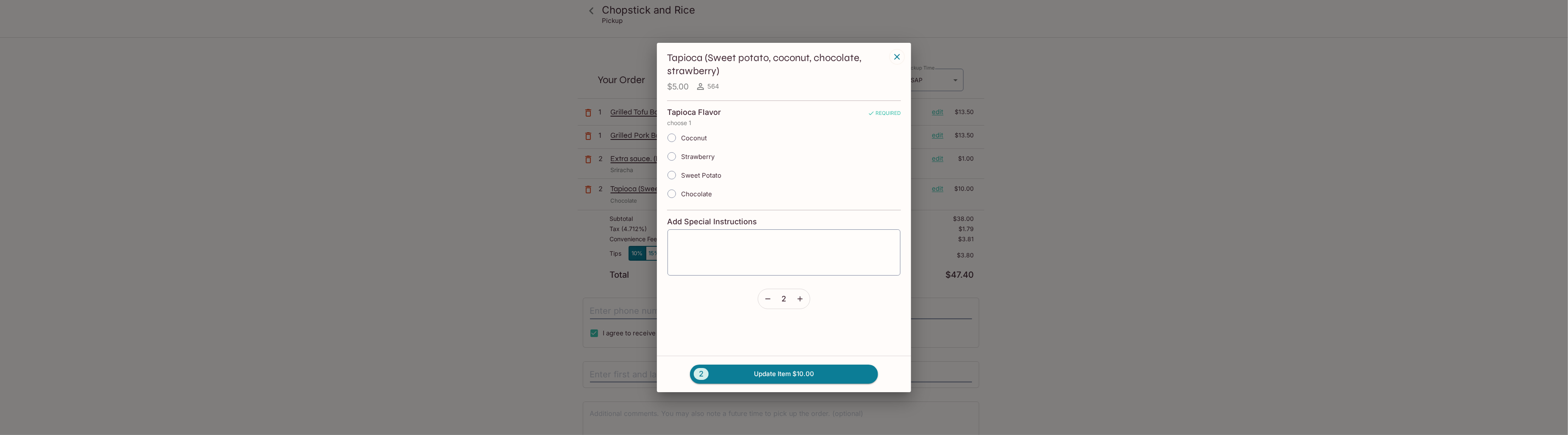
click at [766, 304] on button "button" at bounding box center [768, 299] width 19 height 19
click at [771, 374] on button "2 Remove Item $10.00" at bounding box center [784, 374] width 188 height 19
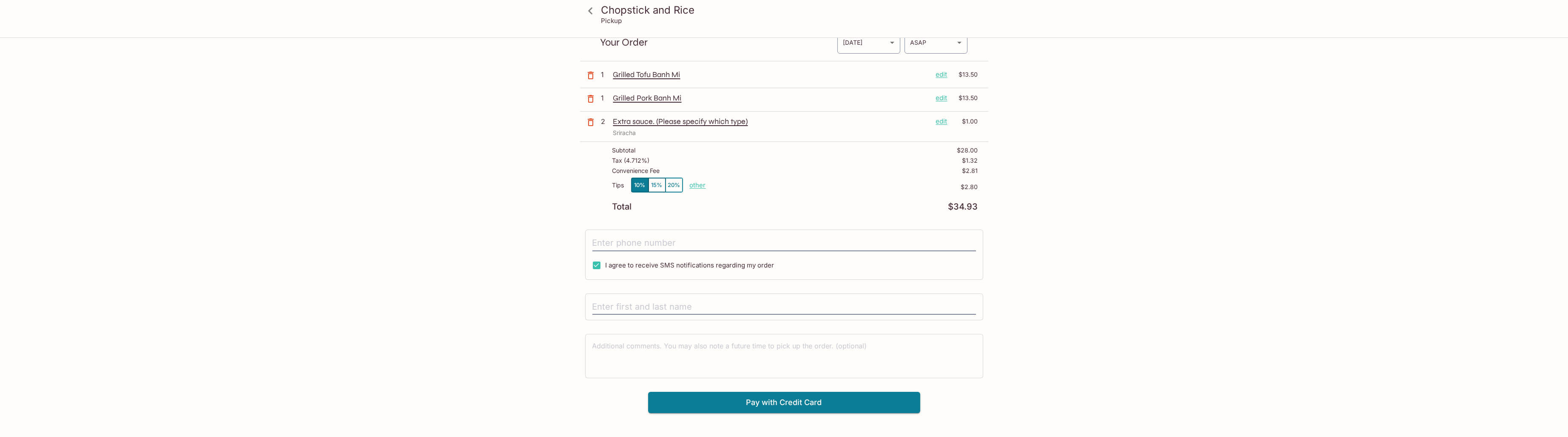
scroll to position [38, 0]
click at [713, 241] on input "tel" at bounding box center [784, 242] width 383 height 16
type input "[PHONE_NUMBER]"
click at [728, 242] on input "[PHONE_NUMBER]" at bounding box center [784, 242] width 383 height 16
click at [616, 305] on input "[PERSON_NAME]" at bounding box center [784, 307] width 383 height 16
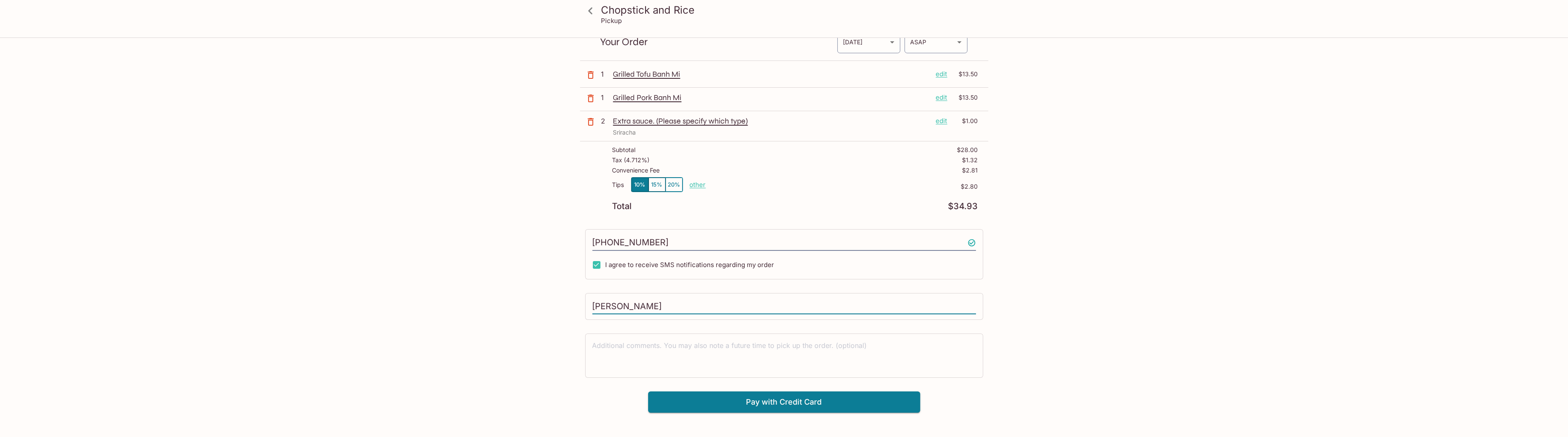
type input "[PERSON_NAME]"
click at [697, 182] on p "other" at bounding box center [698, 184] width 16 height 8
click at [656, 181] on button "15%" at bounding box center [657, 184] width 17 height 14
click at [640, 184] on button "10%" at bounding box center [640, 184] width 17 height 14
click at [701, 183] on p "other" at bounding box center [698, 184] width 16 height 8
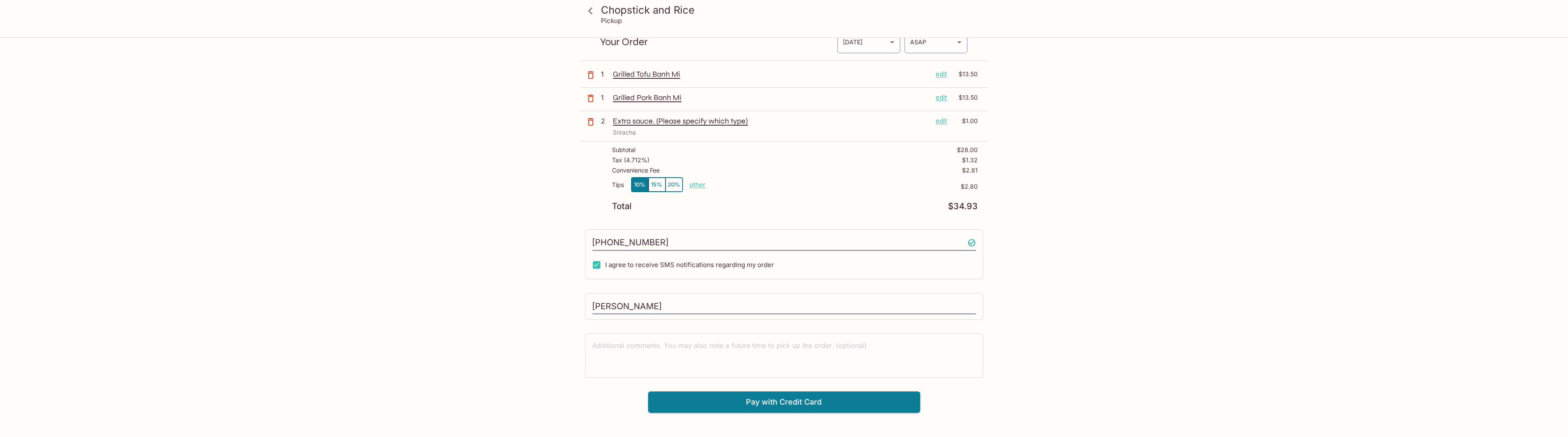
click at [808, 161] on div "Tax ( 4.712% ) $1.32" at bounding box center [795, 161] width 366 height 10
click at [701, 184] on p "other" at bounding box center [698, 184] width 16 height 8
type input "0.00"
click at [785, 177] on div "Tips 10% 15% 20% Done 0.00 $2.80" at bounding box center [795, 189] width 366 height 25
